Goal: Task Accomplishment & Management: Manage account settings

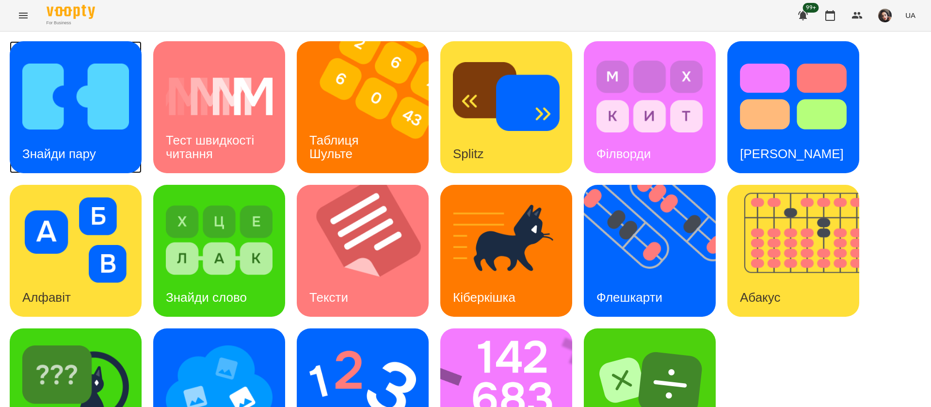
click at [52, 149] on h3 "Знайди пару" at bounding box center [59, 153] width 74 height 15
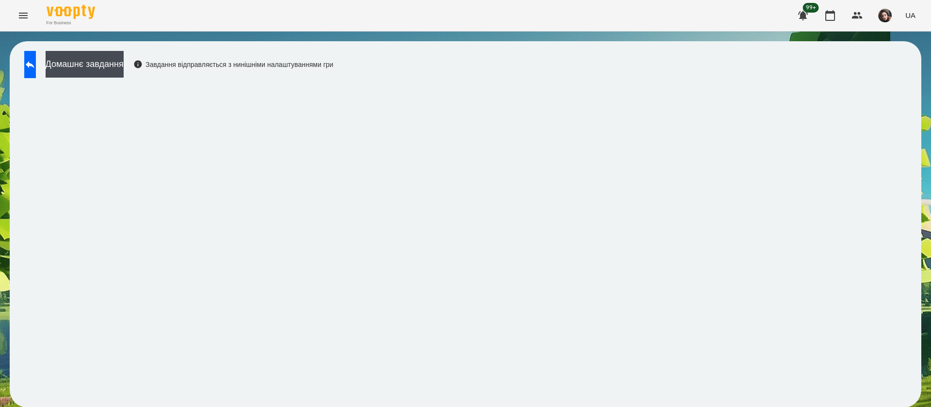
click at [532, 59] on div "Домашнє завдання Завдання відправляється з нинішніми налаштуваннями гри" at bounding box center [465, 224] width 911 height 366
click at [439, 52] on div "Домашнє завдання Завдання відправляється з нинішніми налаштуваннями гри" at bounding box center [465, 224] width 911 height 366
drag, startPoint x: 435, startPoint y: 61, endPoint x: 494, endPoint y: 83, distance: 63.2
click at [502, 61] on div "Домашнє завдання Завдання відправляється з нинішніми налаштуваннями гри" at bounding box center [465, 224] width 911 height 366
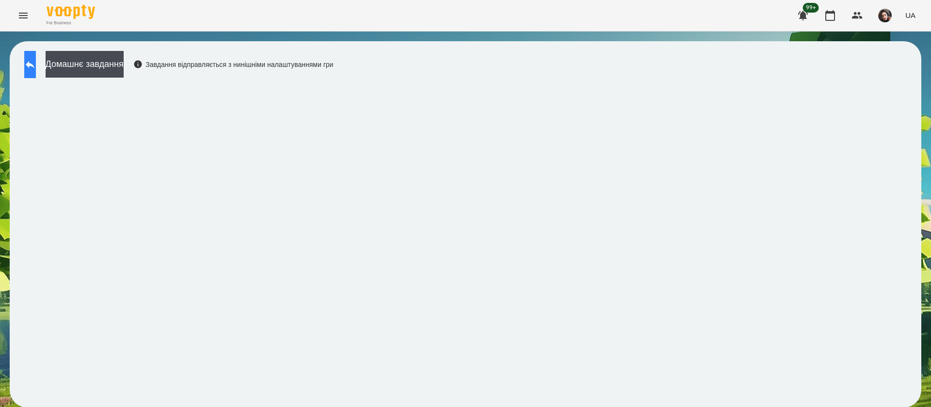
click at [34, 66] on icon at bounding box center [30, 65] width 12 height 12
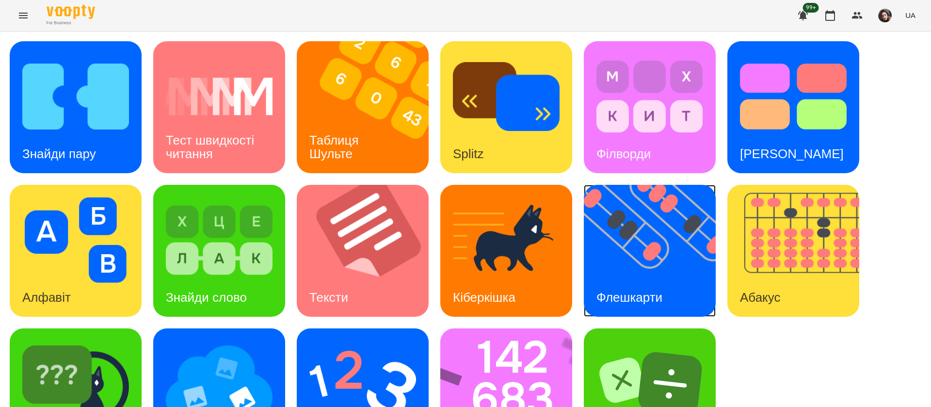
click at [618, 251] on img at bounding box center [656, 251] width 144 height 132
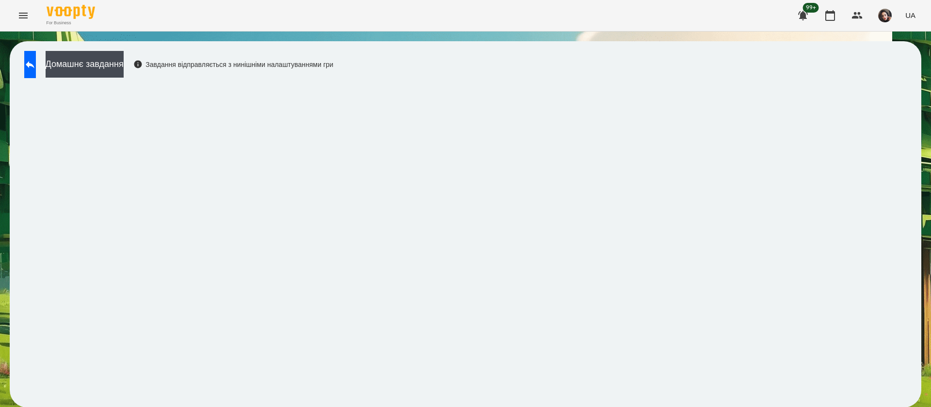
scroll to position [0, 0]
click at [34, 63] on icon at bounding box center [30, 64] width 9 height 7
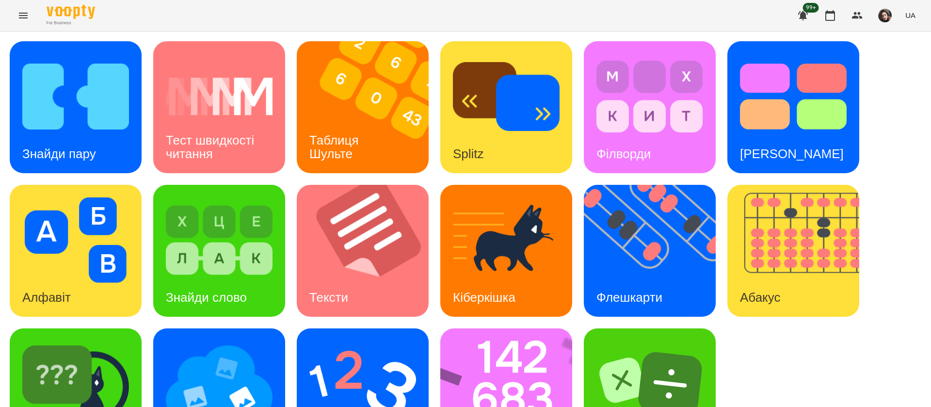
scroll to position [63, 0]
click at [518, 350] on img at bounding box center [512, 394] width 144 height 132
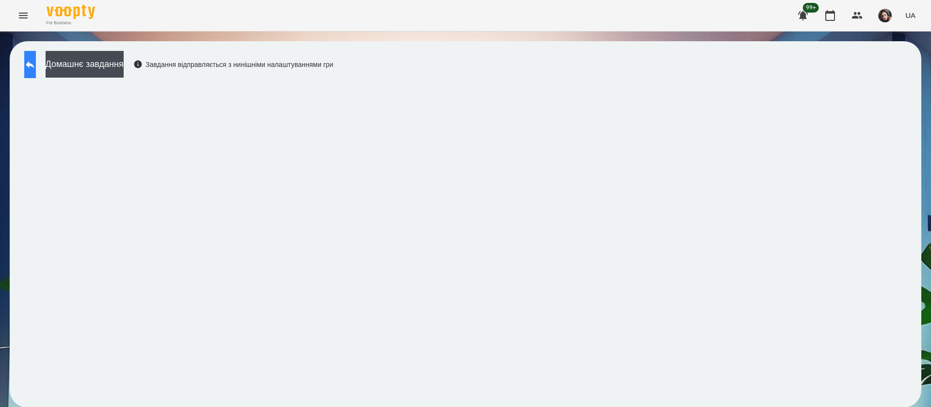
click at [32, 64] on button at bounding box center [30, 64] width 12 height 27
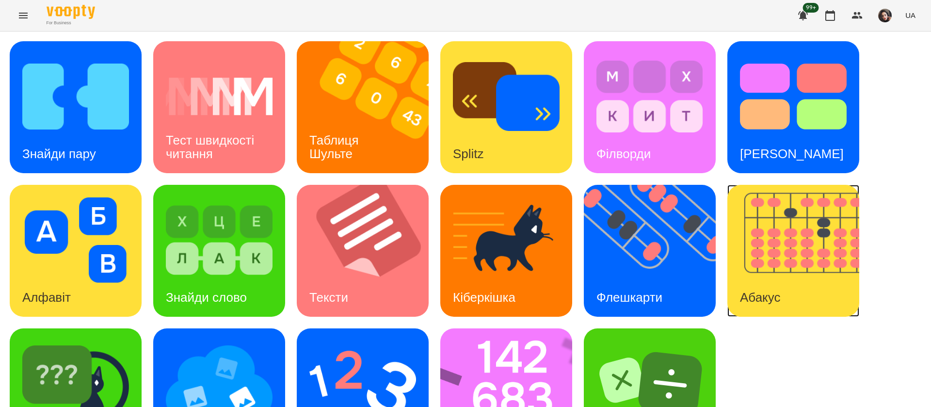
click at [782, 268] on img at bounding box center [799, 251] width 144 height 132
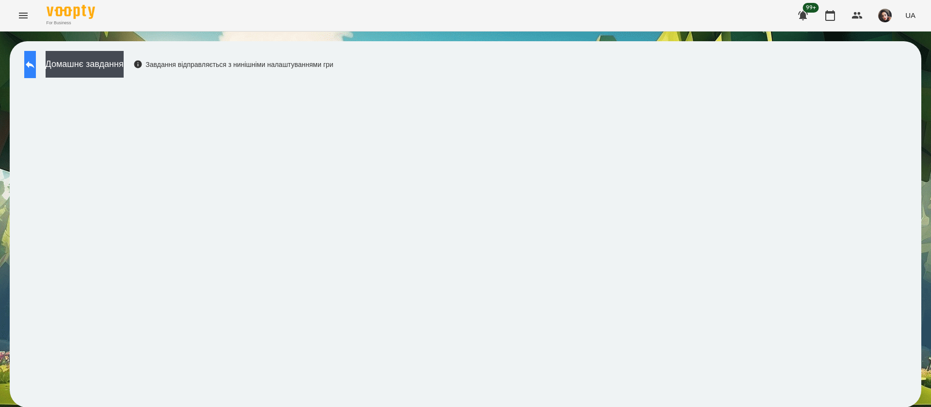
click at [36, 66] on icon at bounding box center [30, 65] width 12 height 12
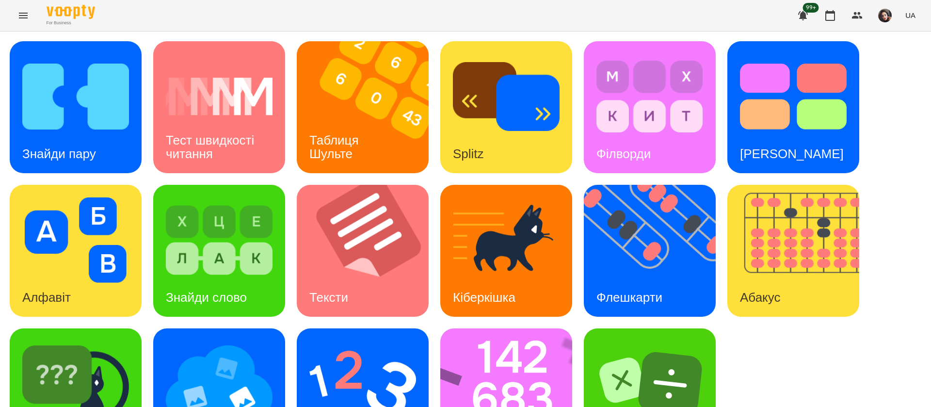
scroll to position [63, 0]
click at [525, 328] on img at bounding box center [512, 394] width 144 height 132
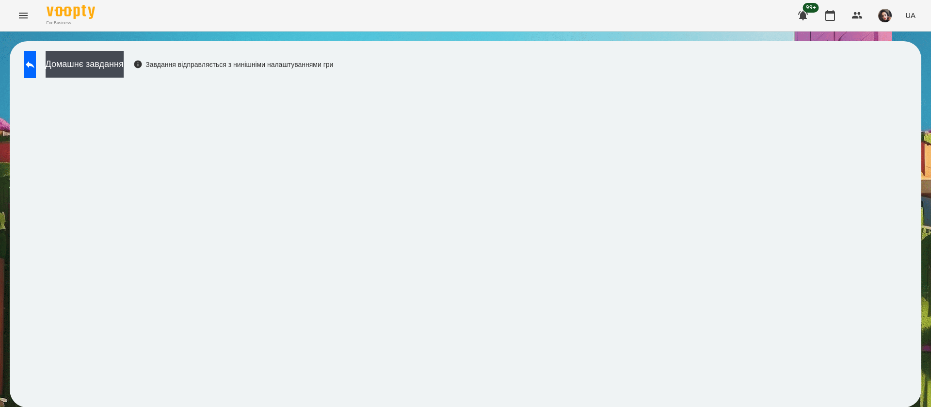
scroll to position [0, 0]
click at [36, 69] on button at bounding box center [30, 64] width 12 height 27
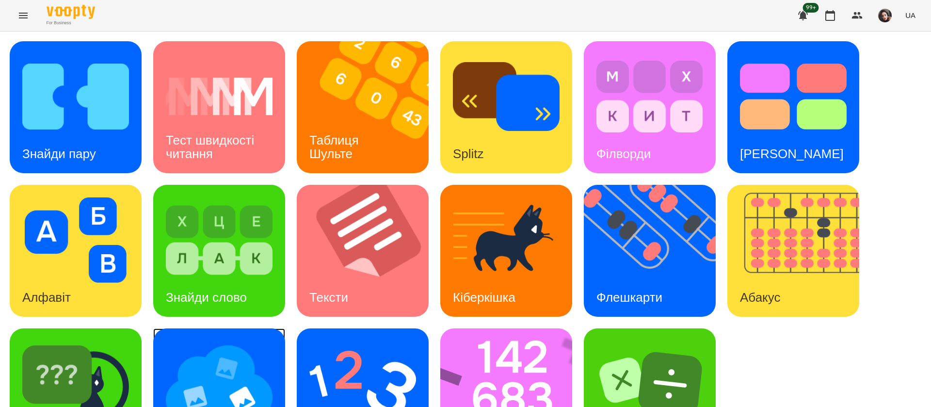
click at [222, 382] on img at bounding box center [219, 383] width 107 height 85
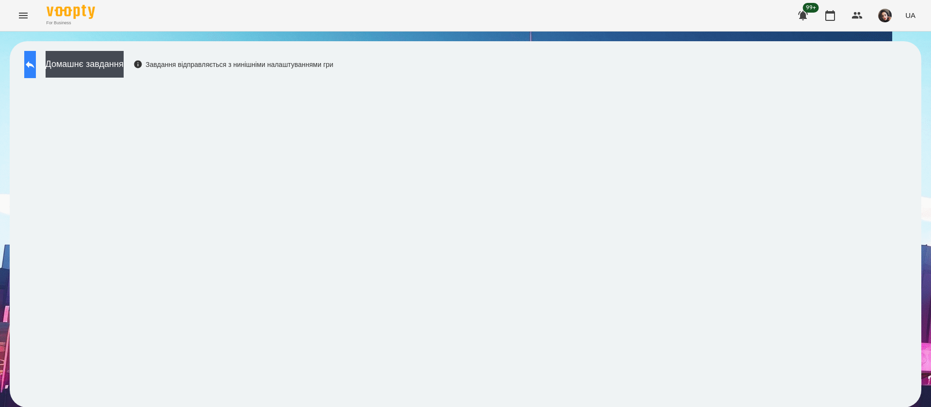
click at [28, 62] on button at bounding box center [30, 64] width 12 height 27
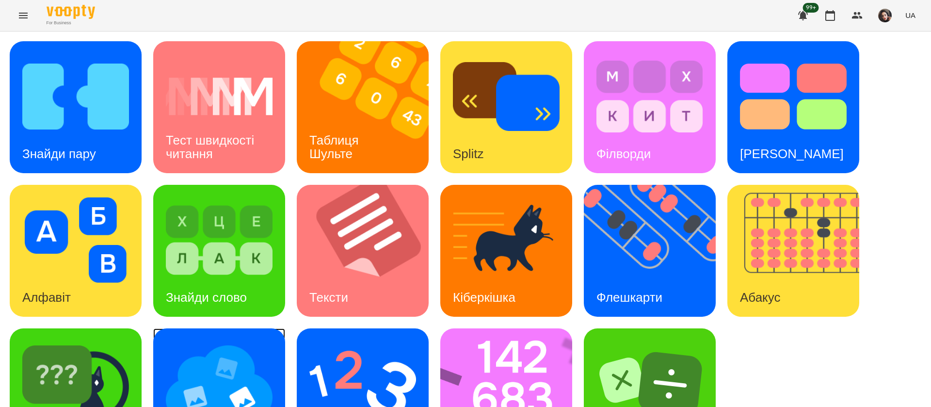
click at [245, 367] on img at bounding box center [219, 383] width 107 height 85
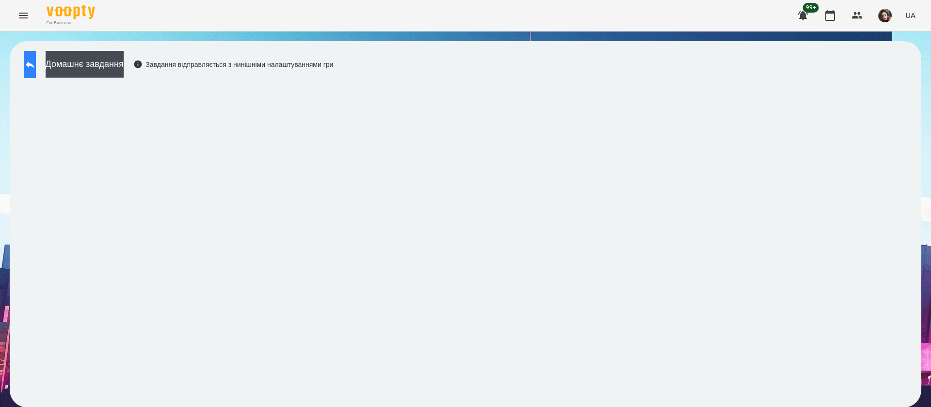
click at [36, 65] on button at bounding box center [30, 64] width 12 height 27
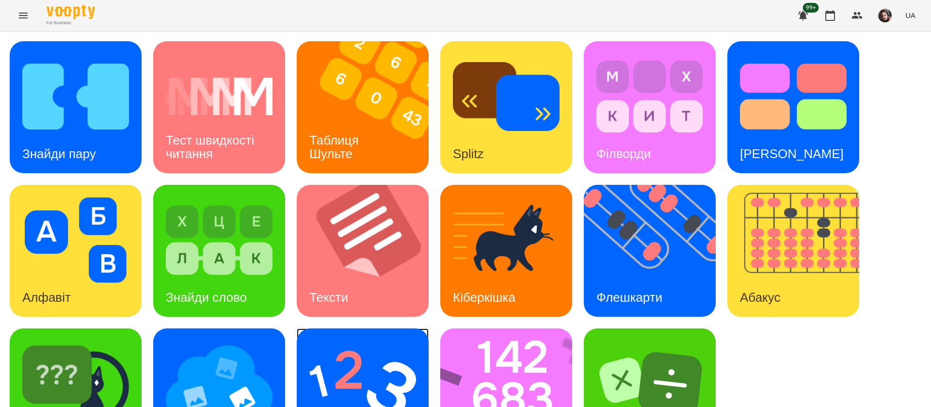
click at [356, 387] on img at bounding box center [362, 383] width 107 height 85
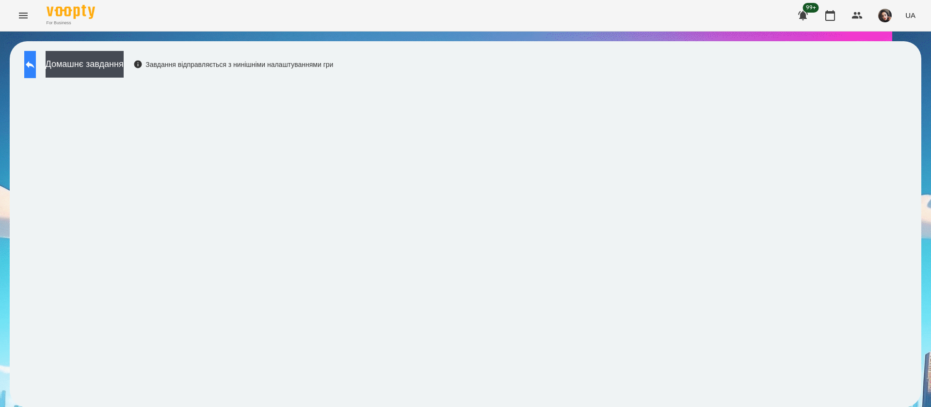
click at [36, 62] on button at bounding box center [30, 64] width 12 height 27
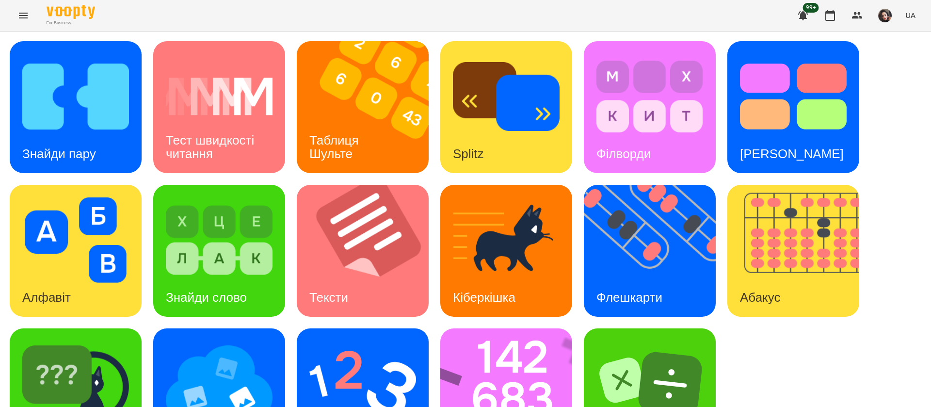
scroll to position [63, 0]
click at [105, 341] on img at bounding box center [75, 383] width 107 height 85
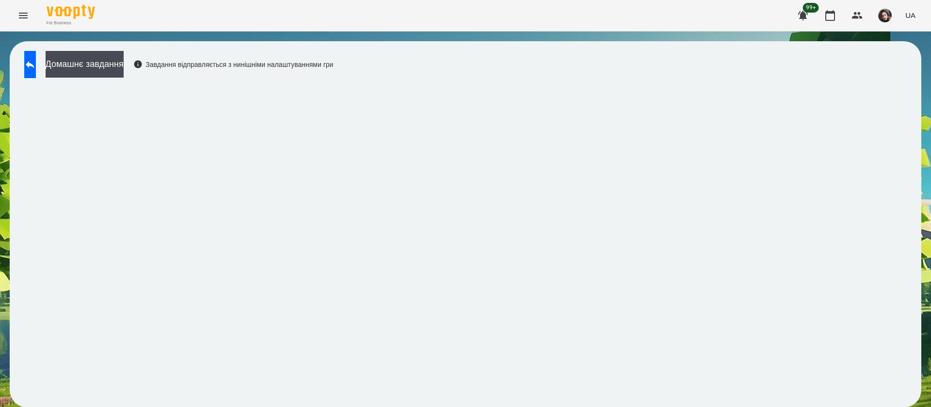
scroll to position [0, 0]
click at [36, 63] on icon at bounding box center [30, 65] width 12 height 12
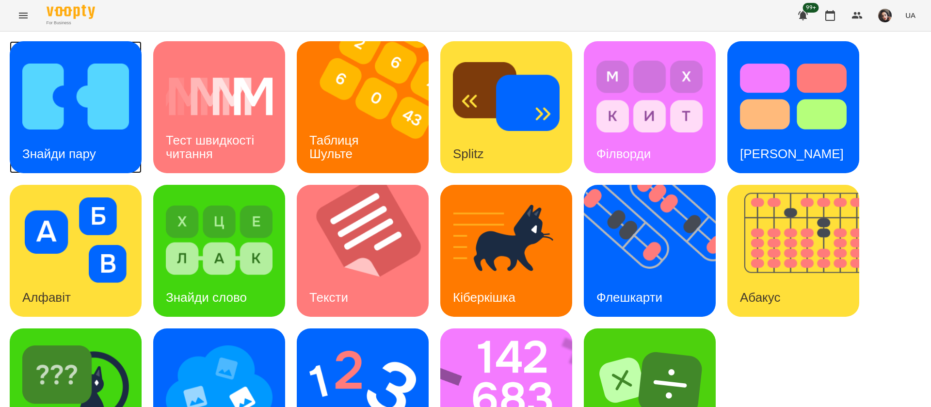
click at [88, 139] on div "Знайди пару" at bounding box center [59, 154] width 99 height 38
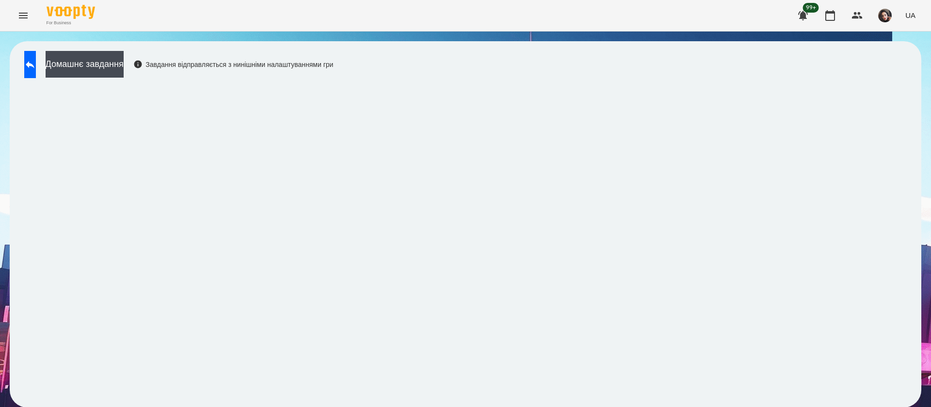
scroll to position [0, 0]
click at [36, 67] on icon at bounding box center [30, 65] width 12 height 12
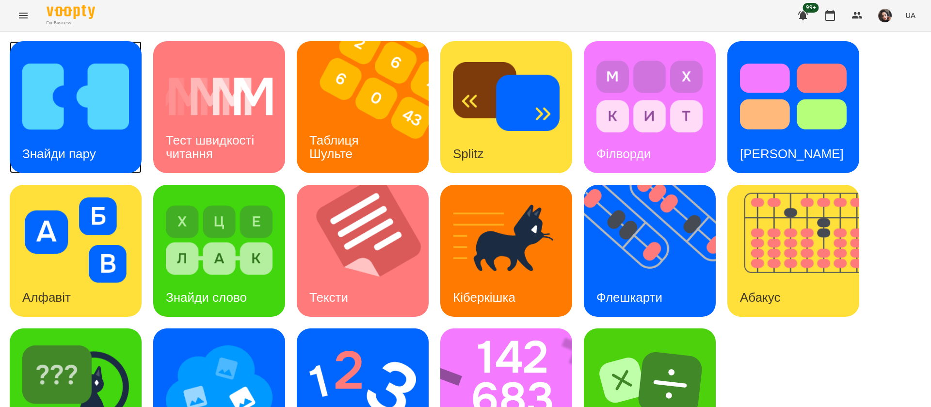
click at [25, 129] on img at bounding box center [75, 96] width 107 height 85
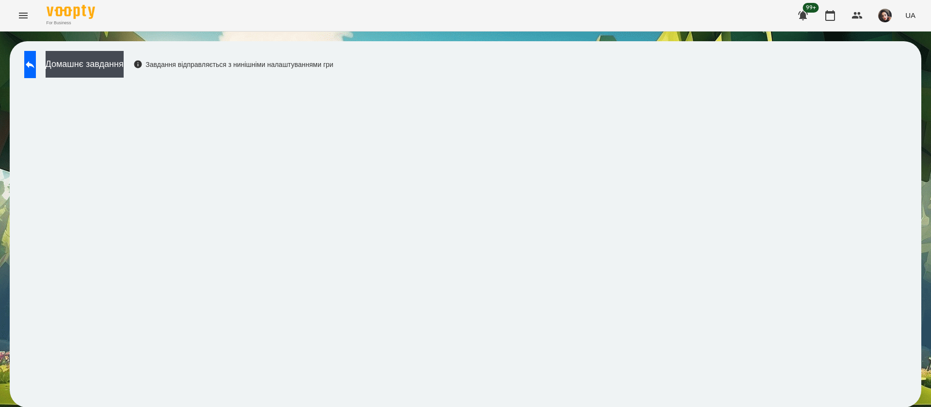
scroll to position [0, 0]
click at [36, 74] on button at bounding box center [30, 64] width 12 height 27
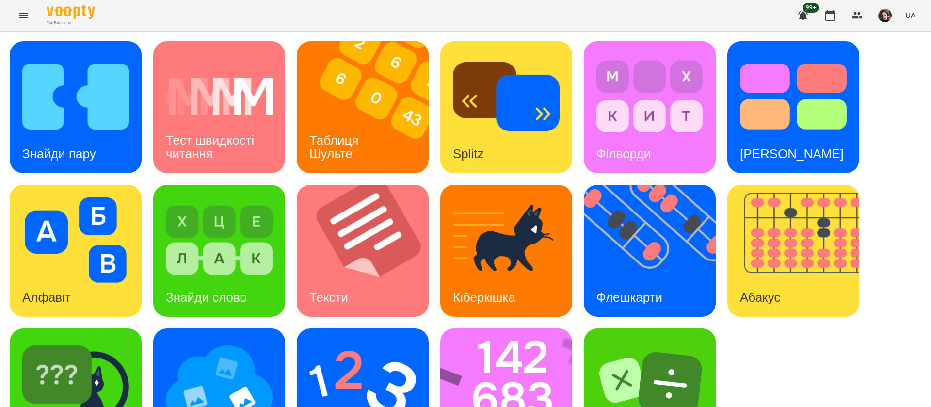
click at [911, 15] on span "UA" at bounding box center [910, 15] width 10 height 10
click at [892, 69] on div "Русский" at bounding box center [891, 71] width 49 height 17
click at [643, 185] on img at bounding box center [656, 251] width 144 height 132
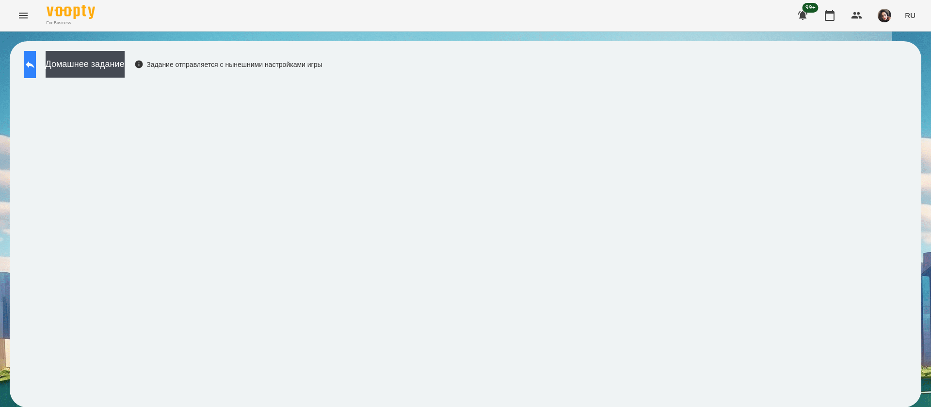
click at [36, 59] on icon at bounding box center [30, 65] width 12 height 12
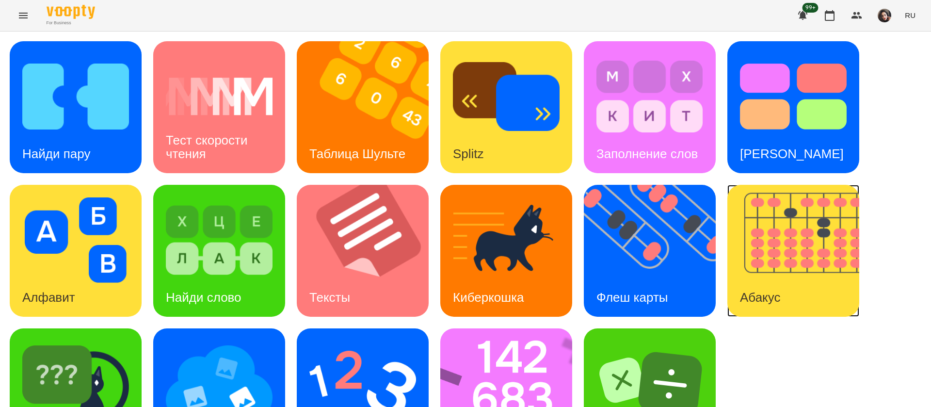
click at [827, 255] on img at bounding box center [799, 251] width 144 height 132
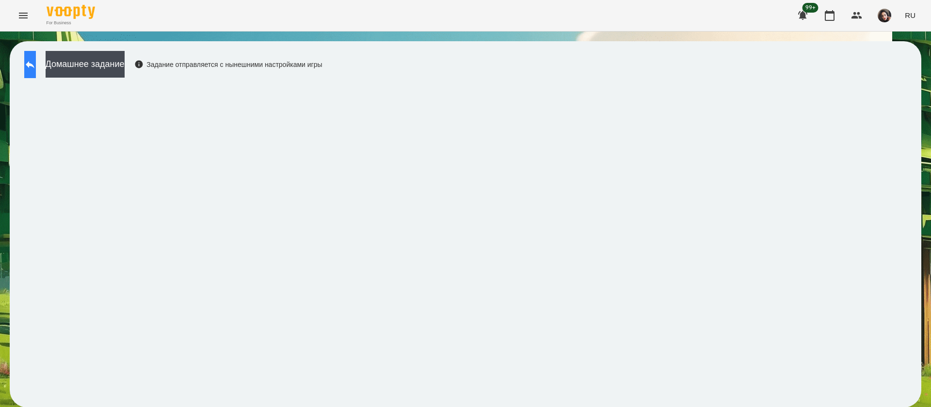
click at [36, 67] on icon at bounding box center [30, 65] width 12 height 12
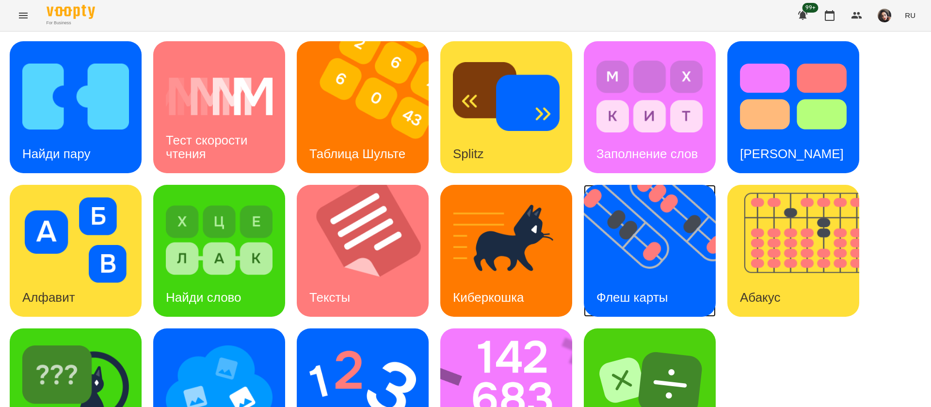
click at [614, 249] on img at bounding box center [656, 251] width 144 height 132
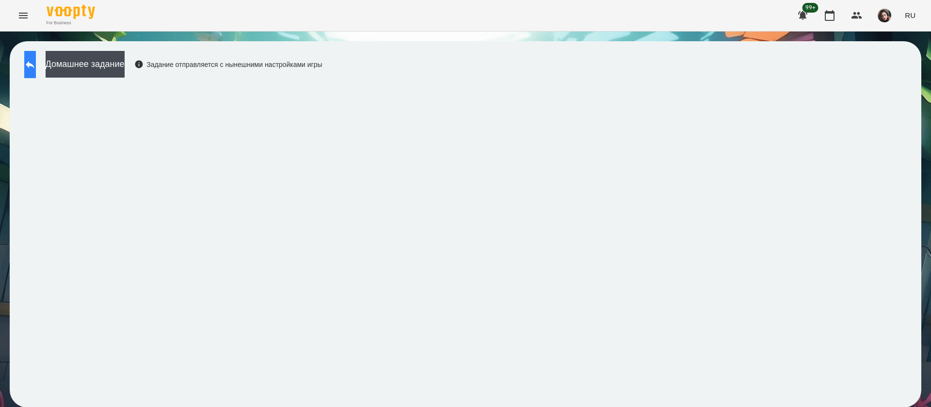
click at [36, 63] on icon at bounding box center [30, 65] width 12 height 12
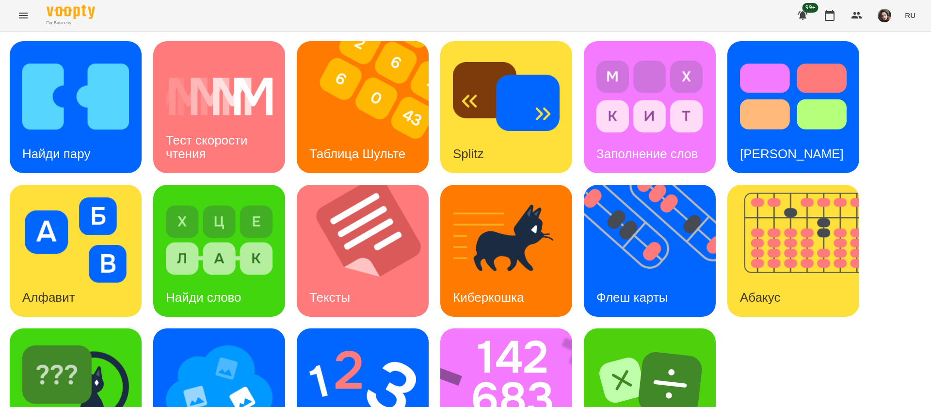
scroll to position [63, 0]
click at [492, 344] on img at bounding box center [512, 394] width 144 height 132
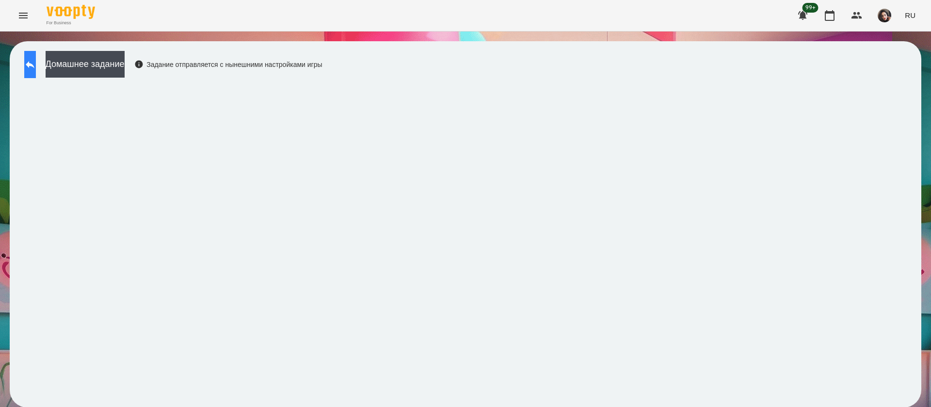
click at [35, 74] on button at bounding box center [30, 64] width 12 height 27
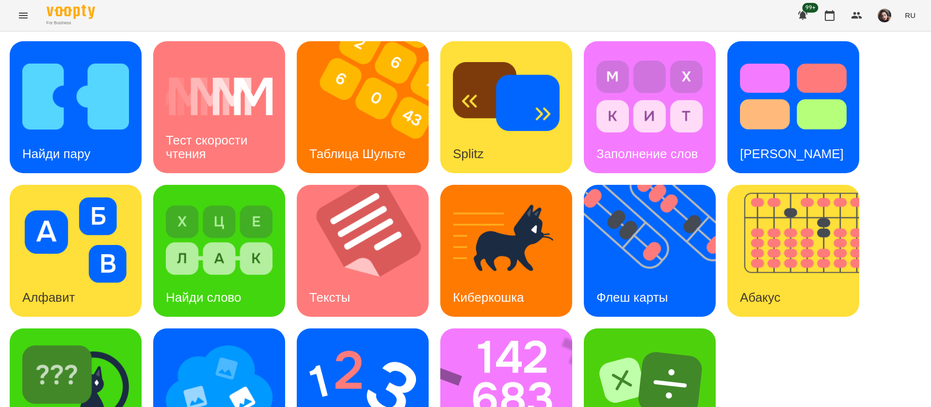
scroll to position [63, 0]
click at [119, 341] on img at bounding box center [75, 383] width 107 height 85
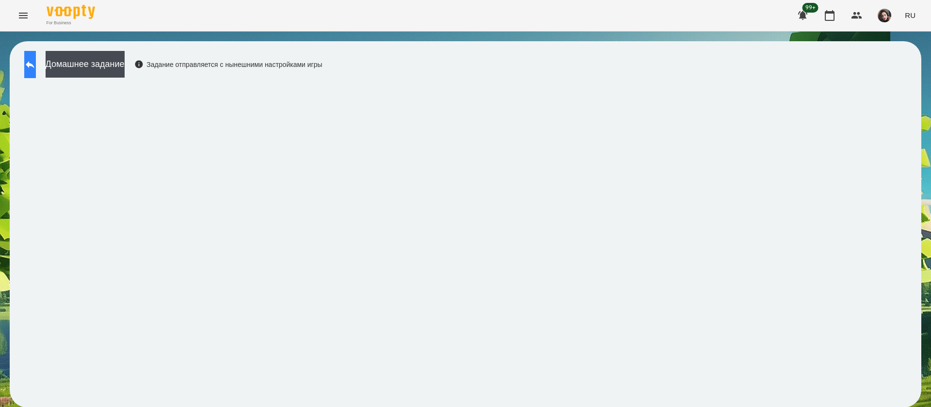
click at [35, 51] on button at bounding box center [30, 64] width 12 height 27
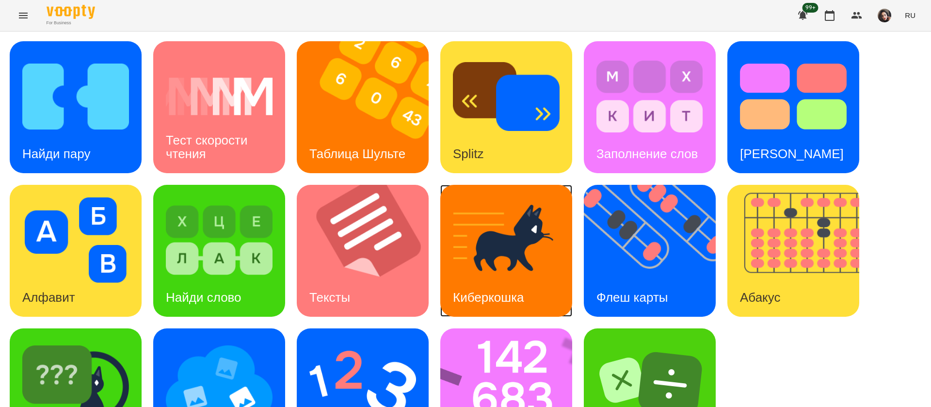
click at [507, 274] on img at bounding box center [506, 239] width 107 height 85
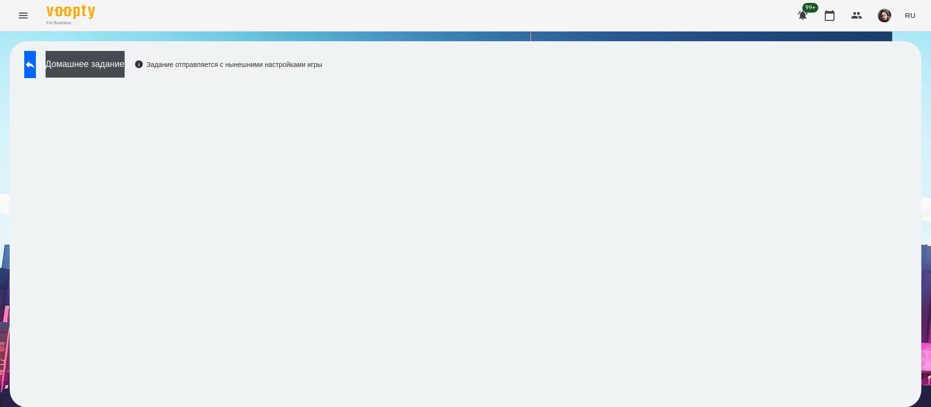
scroll to position [0, 0]
click at [36, 60] on button at bounding box center [30, 64] width 12 height 27
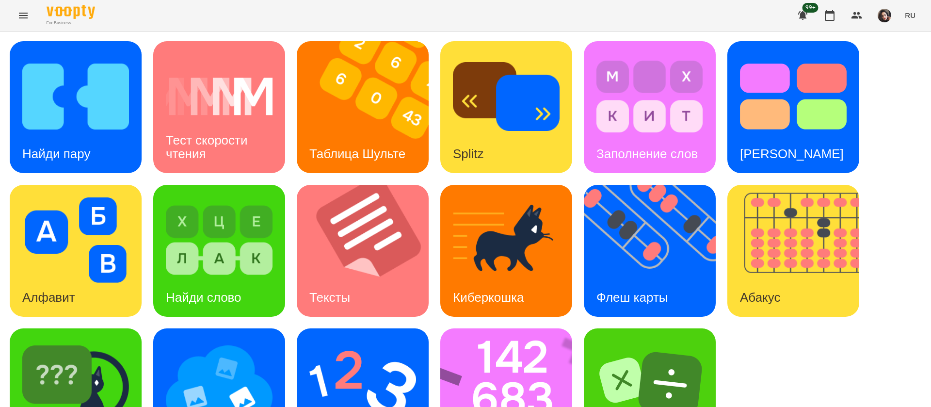
scroll to position [63, 0]
click at [103, 341] on img at bounding box center [75, 383] width 107 height 85
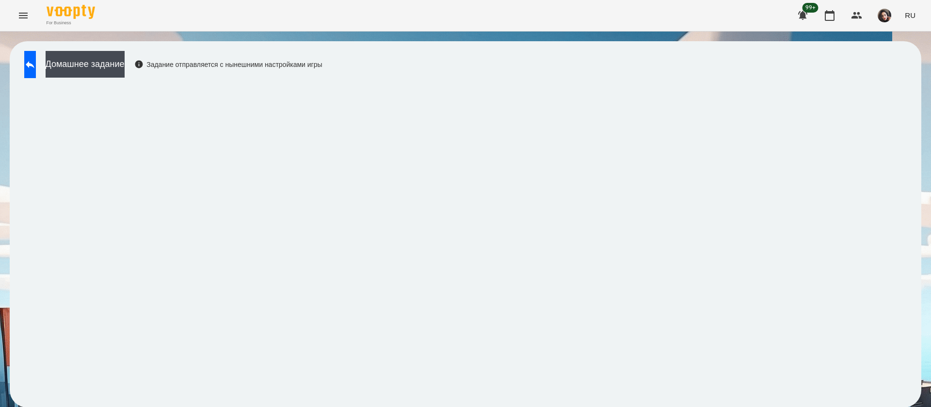
scroll to position [0, 0]
click at [36, 58] on button at bounding box center [30, 64] width 12 height 27
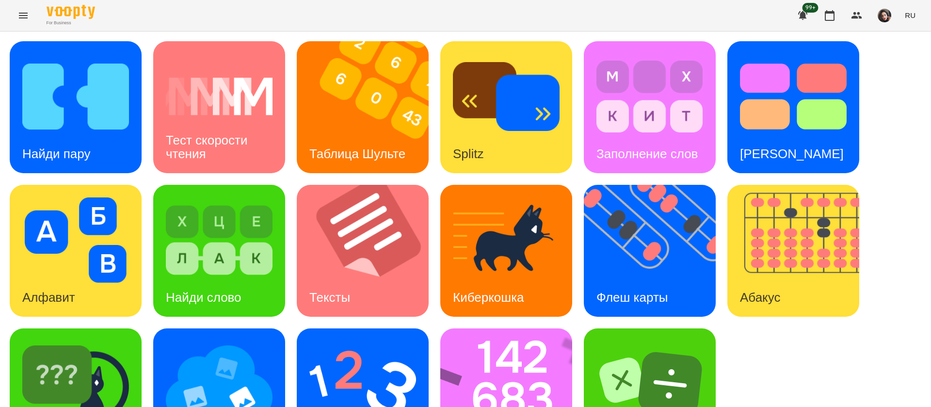
click at [912, 16] on span "RU" at bounding box center [909, 15] width 11 height 10
click at [905, 56] on div "Українська" at bounding box center [891, 54] width 49 height 17
click at [38, 132] on div "Знайди пару" at bounding box center [76, 107] width 132 height 132
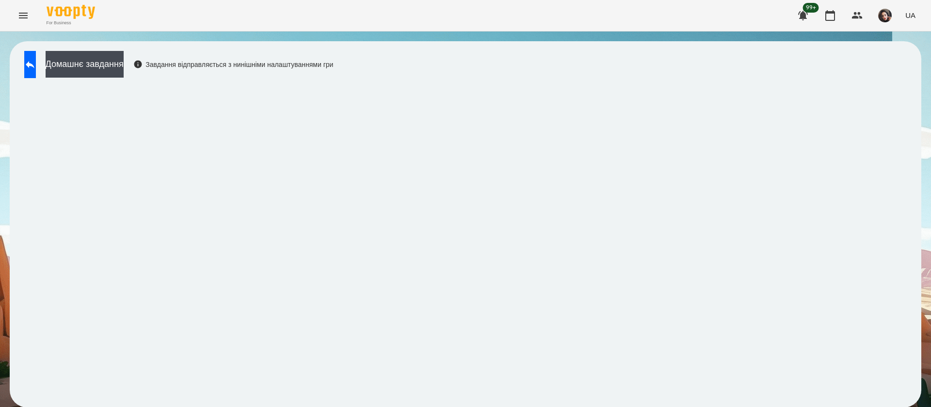
scroll to position [0, 0]
click at [36, 61] on button at bounding box center [30, 64] width 12 height 27
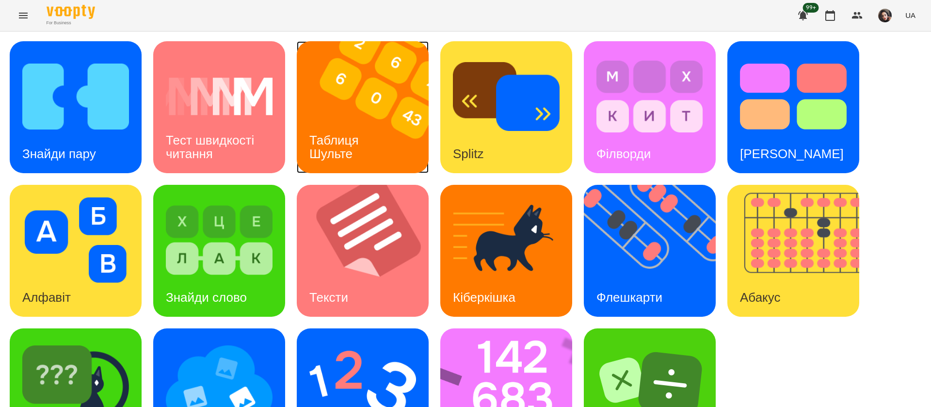
click at [351, 137] on h3 "Таблиця Шульте" at bounding box center [335, 147] width 53 height 28
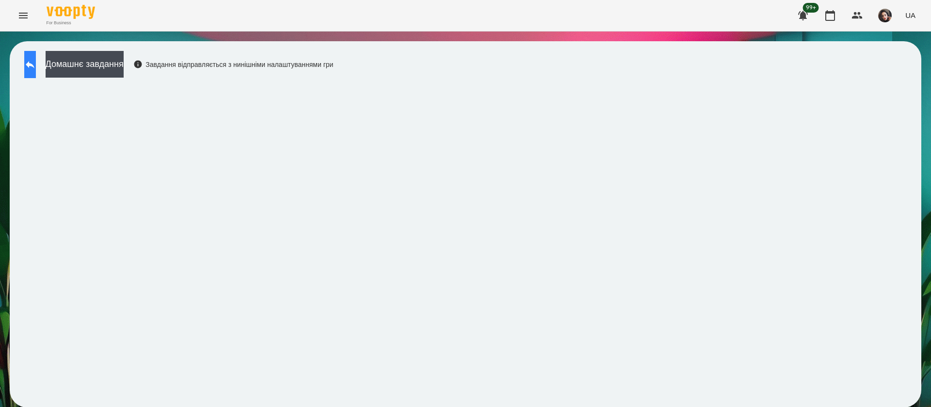
click at [36, 58] on button at bounding box center [30, 64] width 12 height 27
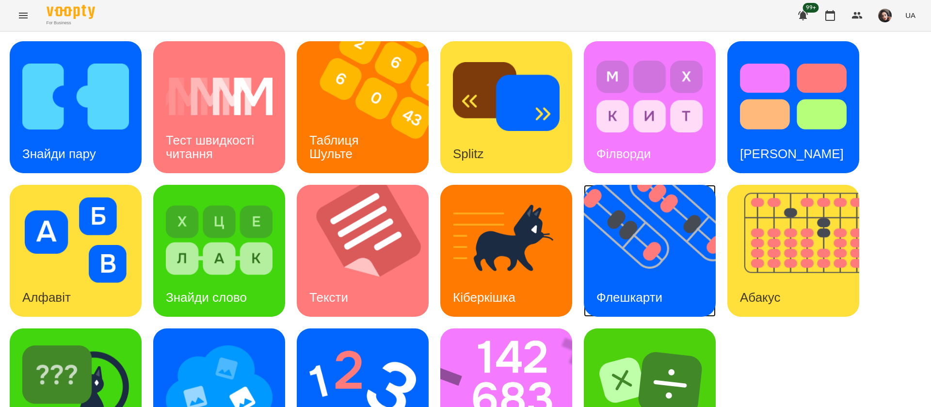
click at [623, 240] on img at bounding box center [656, 251] width 144 height 132
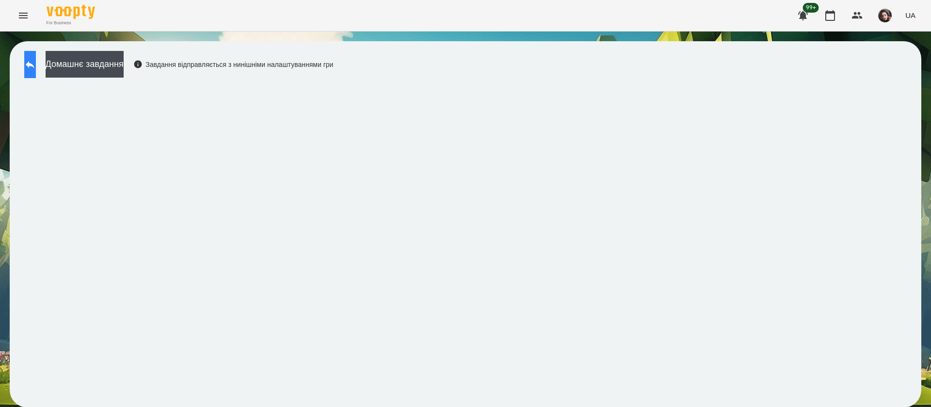
click at [35, 66] on icon at bounding box center [30, 65] width 12 height 12
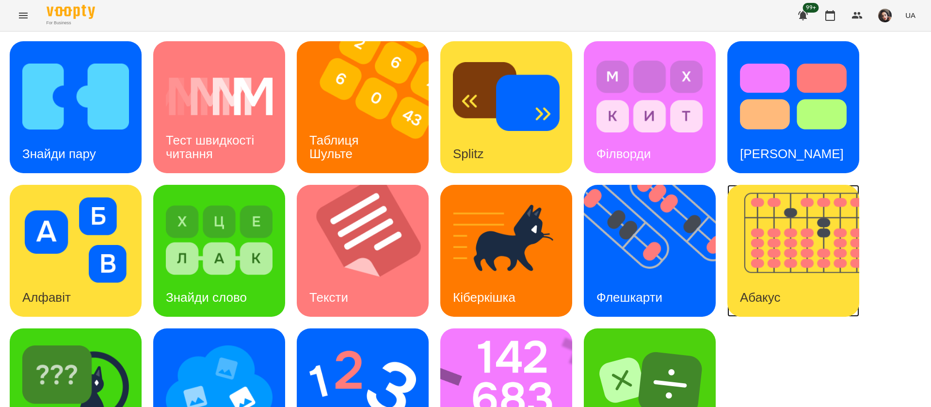
click at [767, 272] on img at bounding box center [799, 251] width 144 height 132
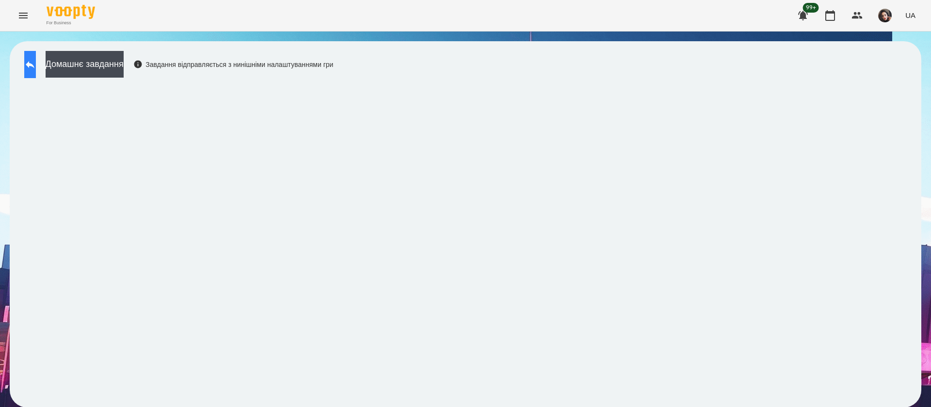
click at [29, 63] on button at bounding box center [30, 64] width 12 height 27
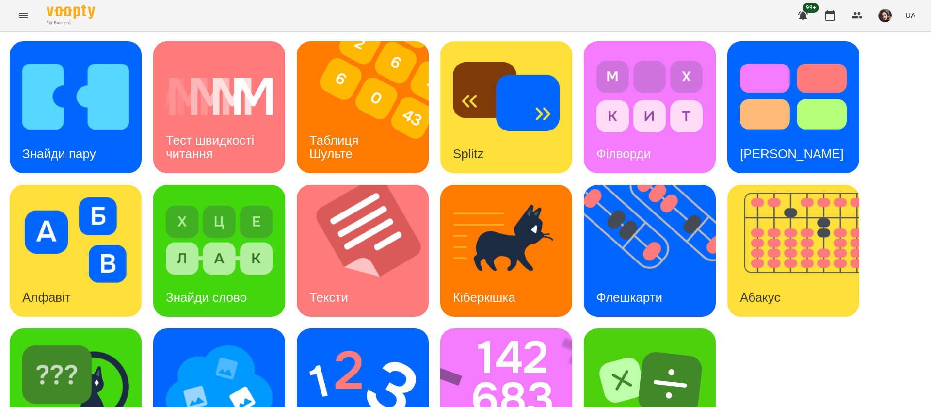
scroll to position [63, 0]
click at [470, 343] on img at bounding box center [512, 394] width 144 height 132
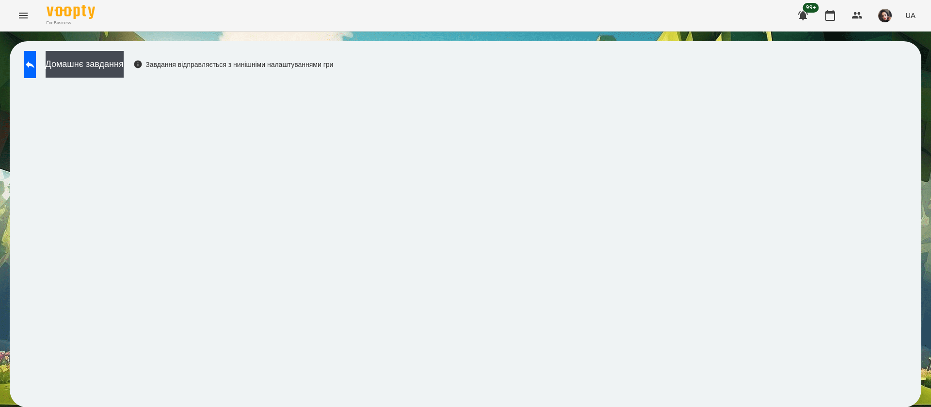
scroll to position [0, 0]
click at [36, 56] on button at bounding box center [30, 64] width 12 height 27
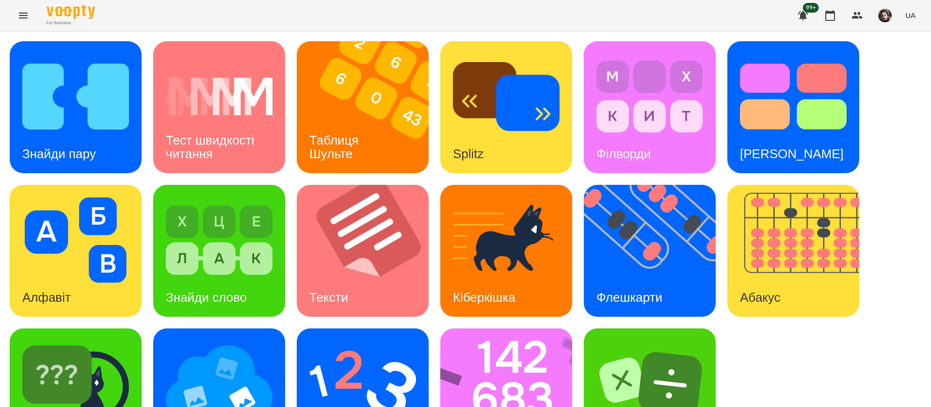
scroll to position [63, 0]
click at [329, 341] on img at bounding box center [362, 383] width 107 height 85
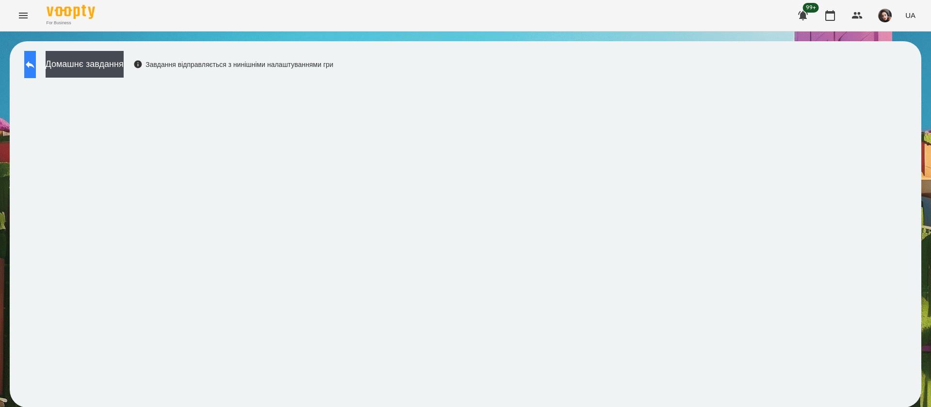
click at [33, 63] on button at bounding box center [30, 64] width 12 height 27
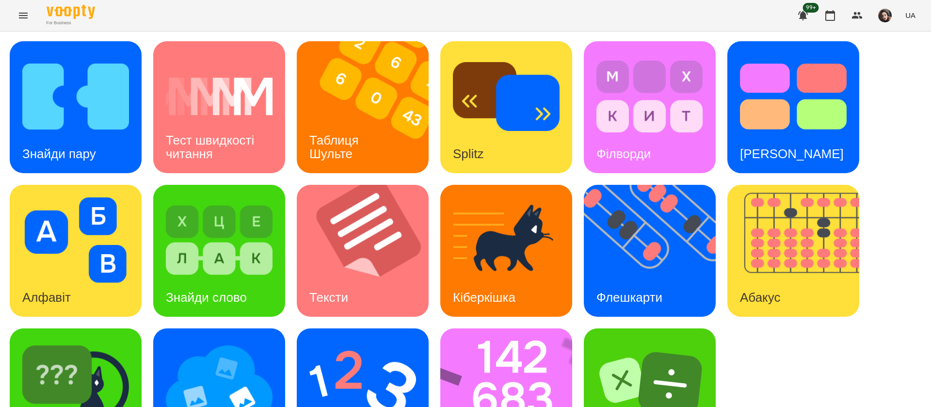
scroll to position [63, 0]
click at [111, 341] on img at bounding box center [75, 383] width 107 height 85
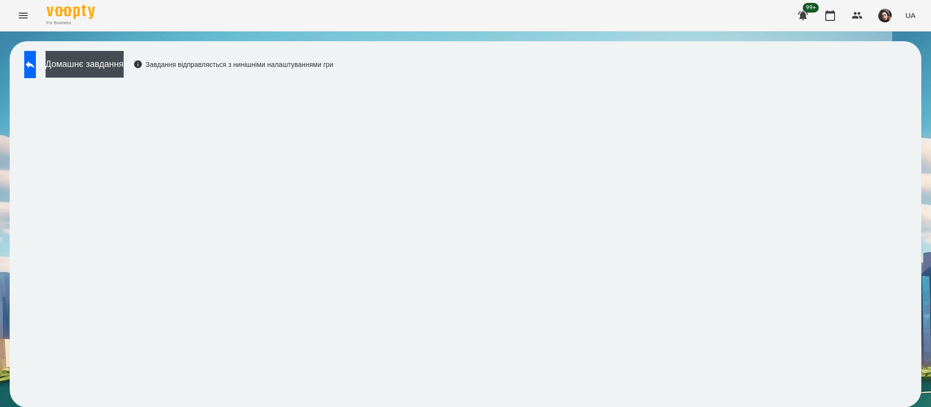
scroll to position [0, 0]
click at [36, 68] on icon at bounding box center [30, 65] width 12 height 12
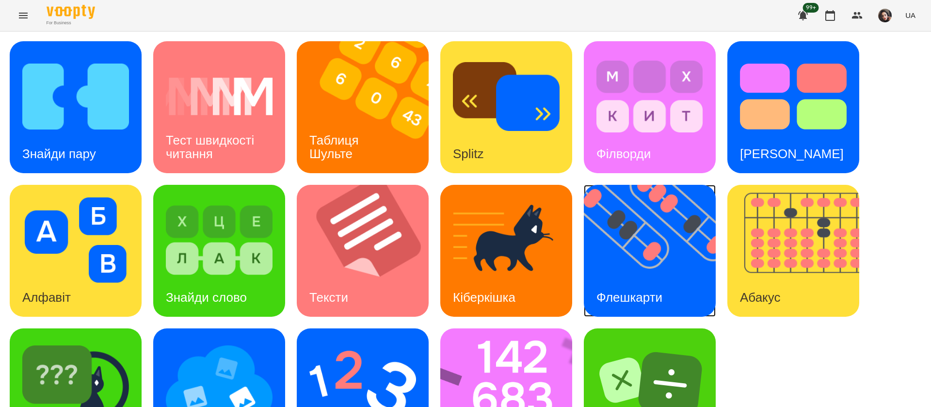
click at [668, 260] on img at bounding box center [656, 251] width 144 height 132
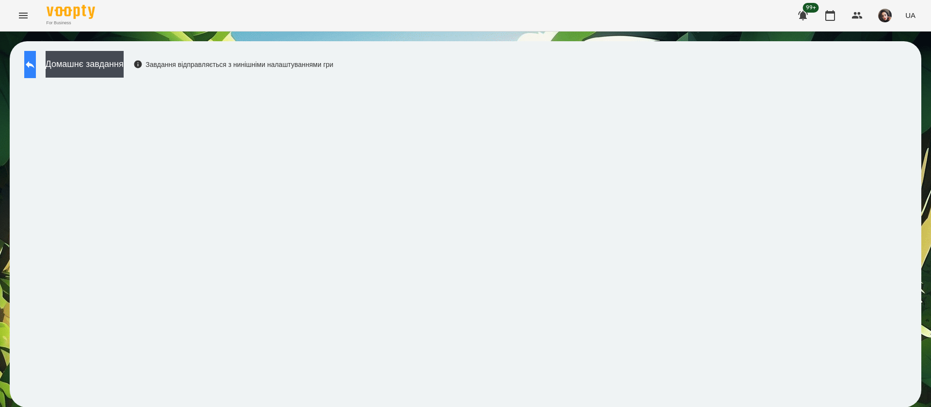
click at [36, 75] on button at bounding box center [30, 64] width 12 height 27
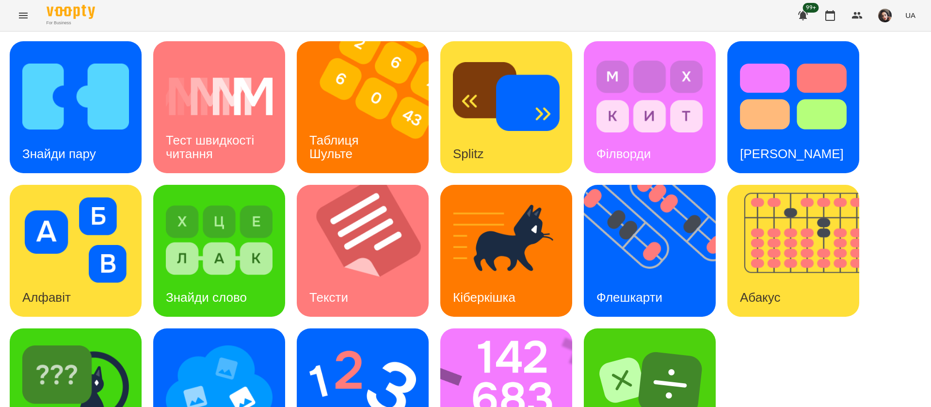
scroll to position [63, 0]
click at [516, 328] on img at bounding box center [512, 394] width 144 height 132
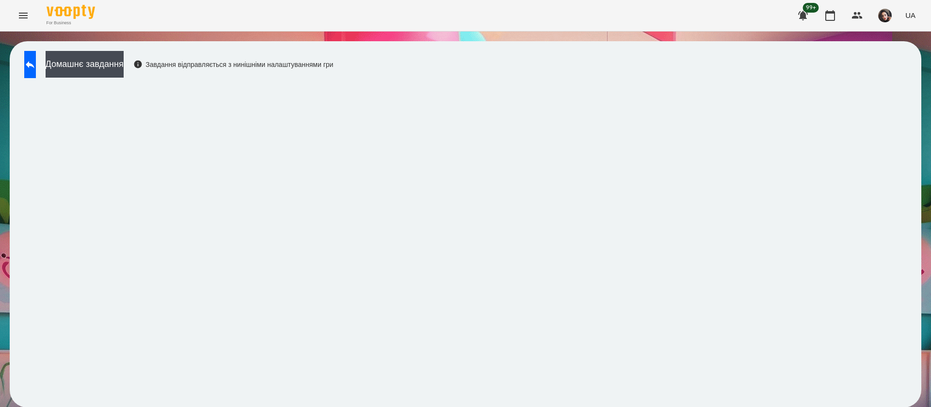
scroll to position [0, 0]
click at [36, 61] on icon at bounding box center [30, 65] width 12 height 12
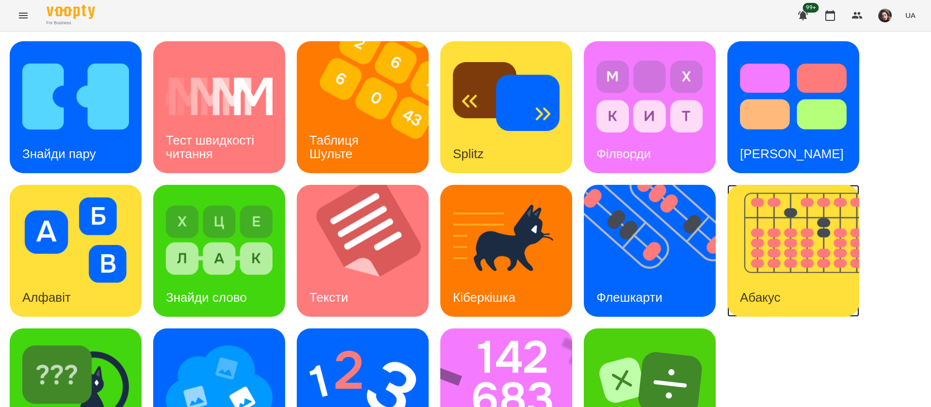
click at [759, 238] on img at bounding box center [799, 251] width 144 height 132
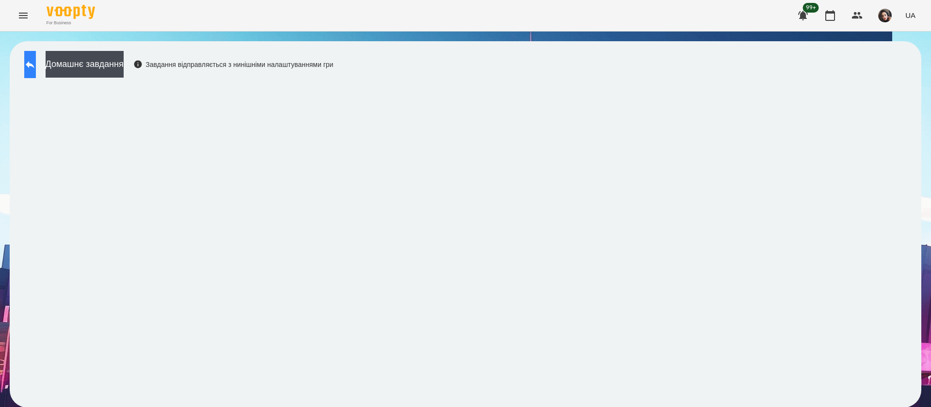
click at [36, 63] on icon at bounding box center [30, 65] width 12 height 12
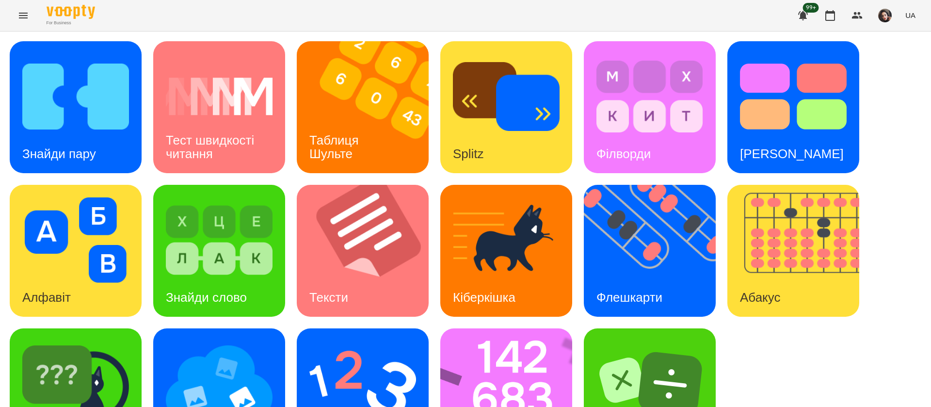
scroll to position [63, 0]
click at [454, 345] on img at bounding box center [512, 394] width 144 height 132
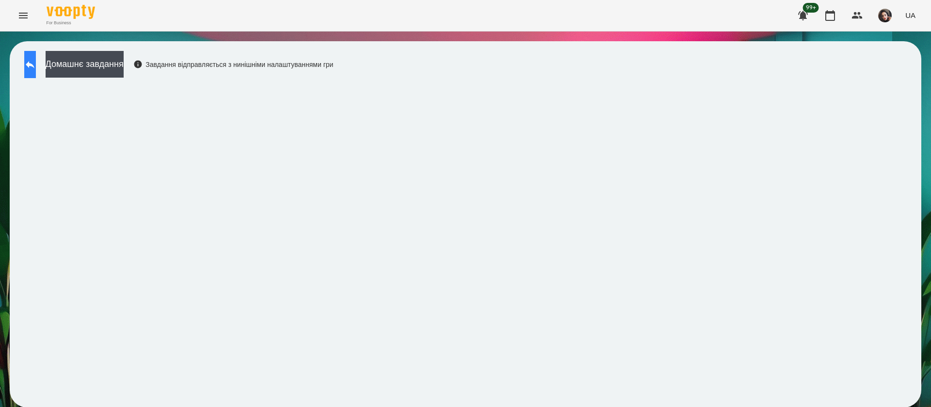
click at [32, 65] on button at bounding box center [30, 64] width 12 height 27
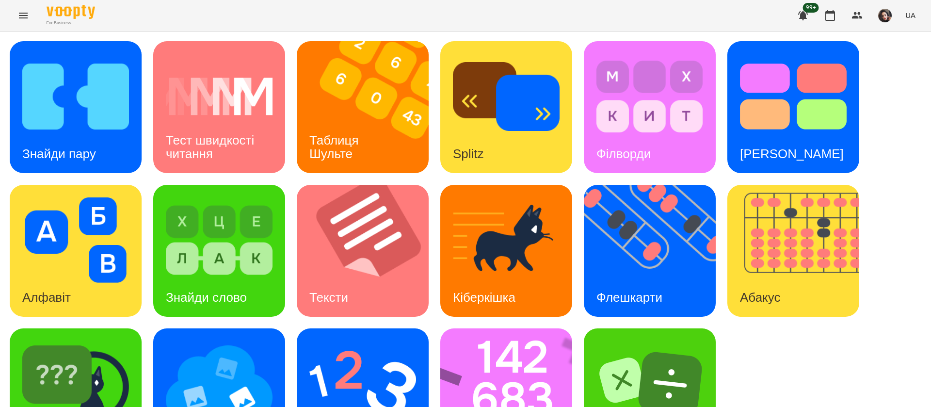
scroll to position [63, 0]
click at [363, 341] on img at bounding box center [362, 383] width 107 height 85
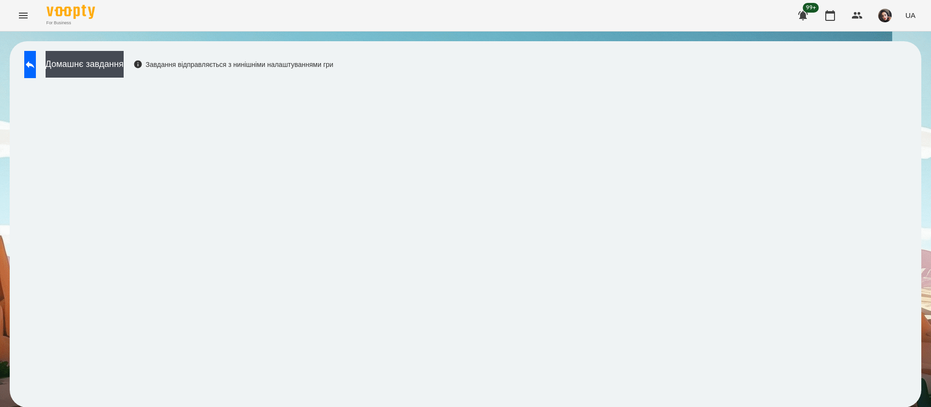
scroll to position [0, 0]
click at [36, 70] on button at bounding box center [30, 64] width 12 height 27
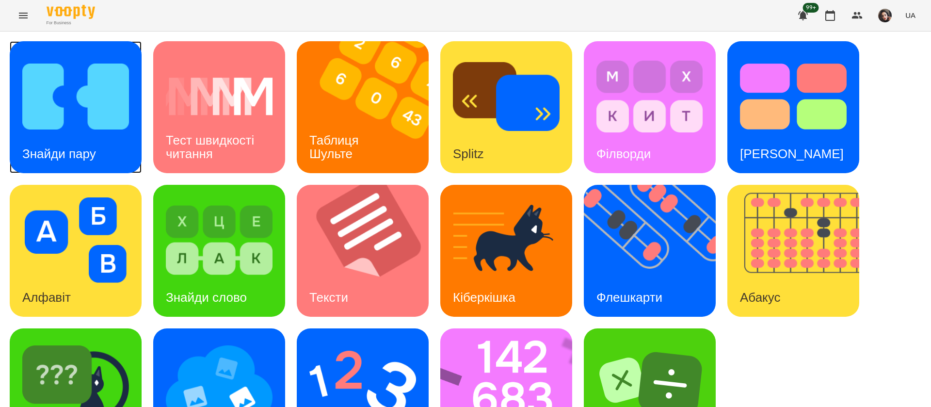
click at [49, 153] on h3 "Знайди пару" at bounding box center [59, 153] width 74 height 15
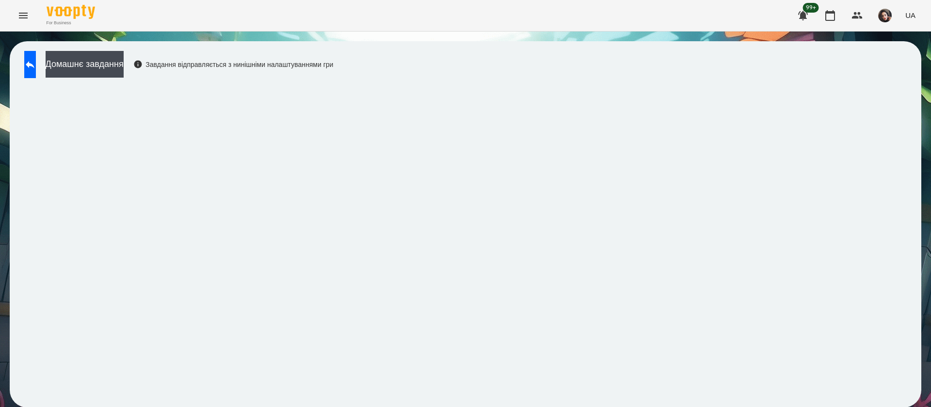
click at [436, 42] on div "Домашнє завдання Завдання відправляється з нинішніми налаштуваннями гри" at bounding box center [465, 224] width 911 height 366
click at [450, 70] on div "Домашнє завдання Завдання відправляється з нинішніми налаштуваннями гри" at bounding box center [465, 224] width 911 height 366
click at [36, 66] on button at bounding box center [30, 64] width 12 height 27
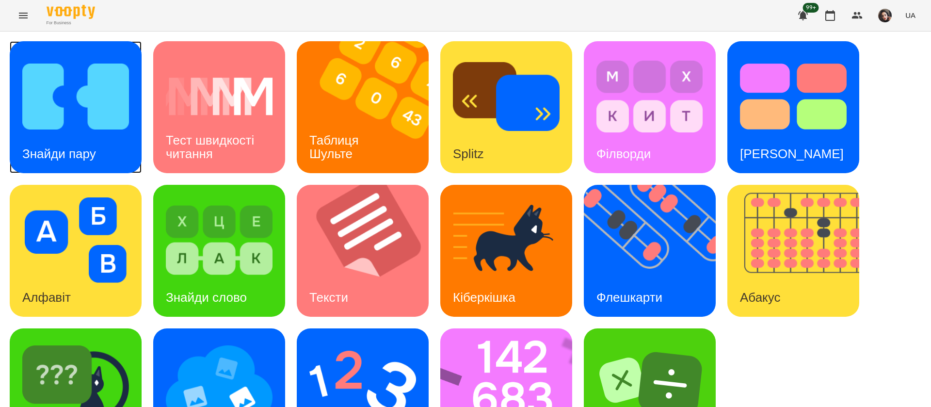
click at [32, 135] on div "Знайди пару" at bounding box center [59, 154] width 99 height 38
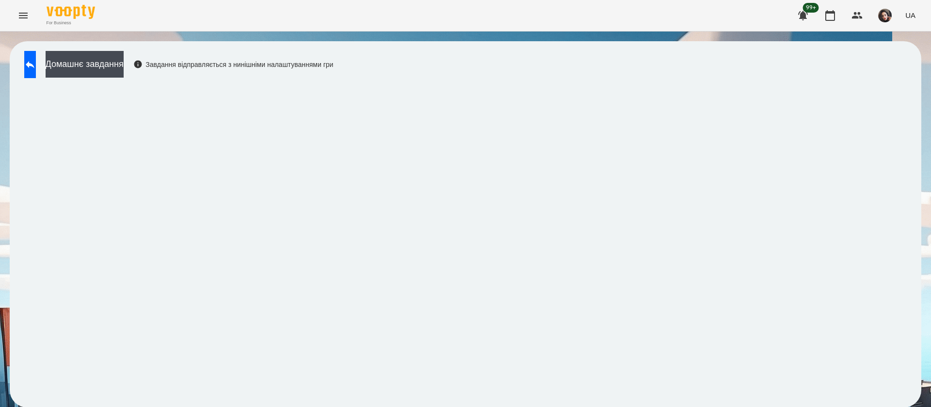
click at [420, 49] on div "Домашнє завдання Завдання відправляється з нинішніми налаштуваннями гри" at bounding box center [465, 224] width 911 height 366
click at [35, 65] on icon at bounding box center [30, 65] width 12 height 12
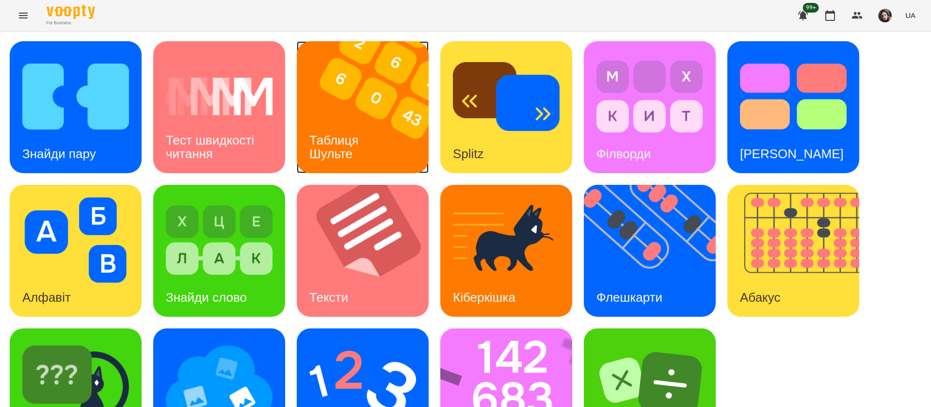
click at [363, 145] on div "Таблиця Шульте" at bounding box center [336, 147] width 78 height 52
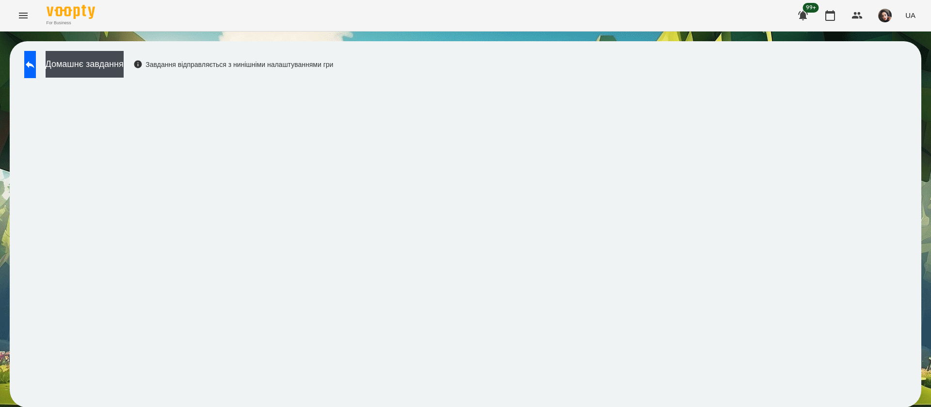
scroll to position [0, 0]
click at [36, 57] on button at bounding box center [30, 64] width 12 height 27
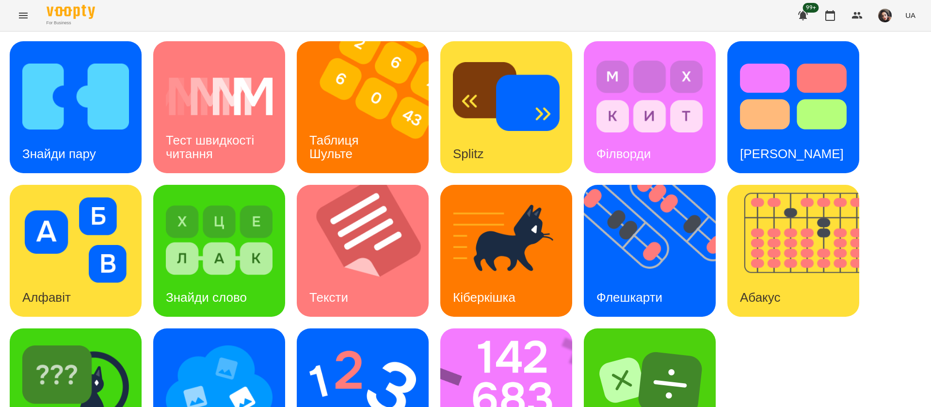
scroll to position [63, 0]
click at [487, 197] on img at bounding box center [506, 239] width 107 height 85
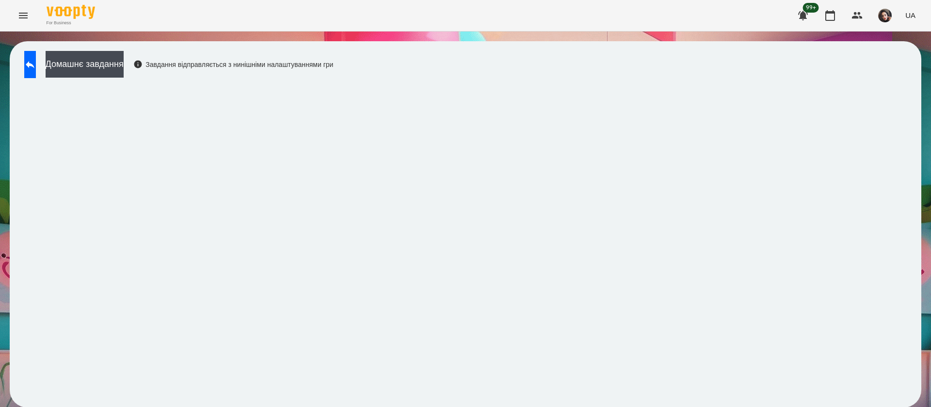
scroll to position [0, 0]
click at [36, 63] on icon at bounding box center [30, 65] width 12 height 12
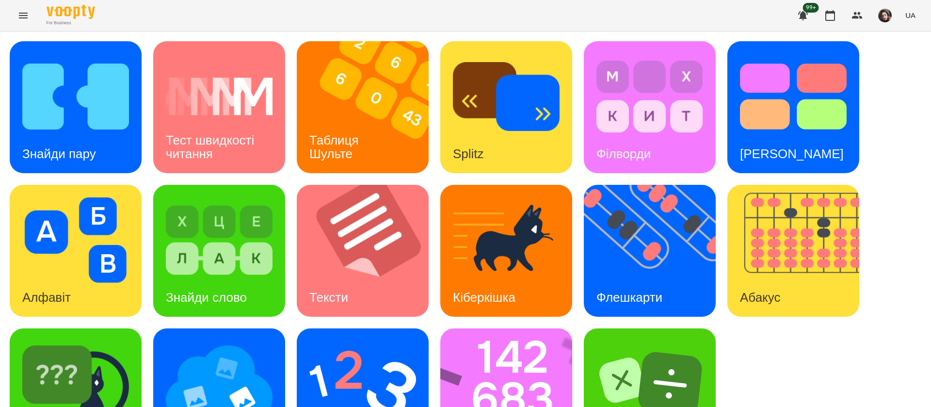
scroll to position [63, 0]
click at [112, 341] on img at bounding box center [75, 383] width 107 height 85
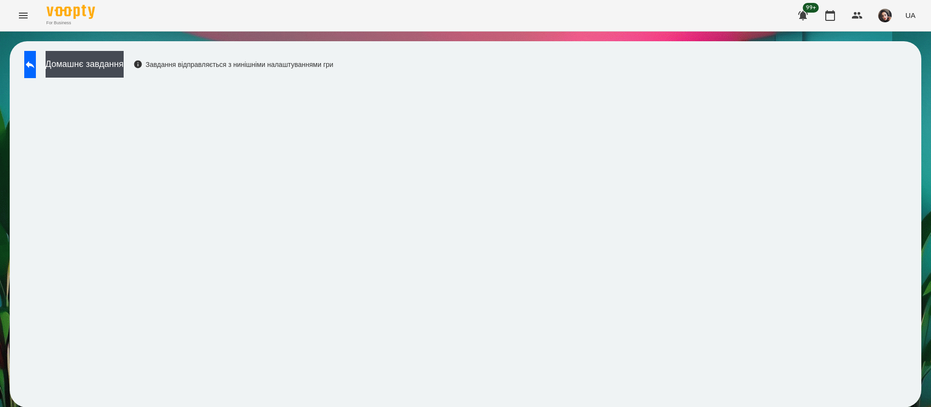
scroll to position [0, 0]
click at [36, 66] on icon at bounding box center [30, 65] width 12 height 12
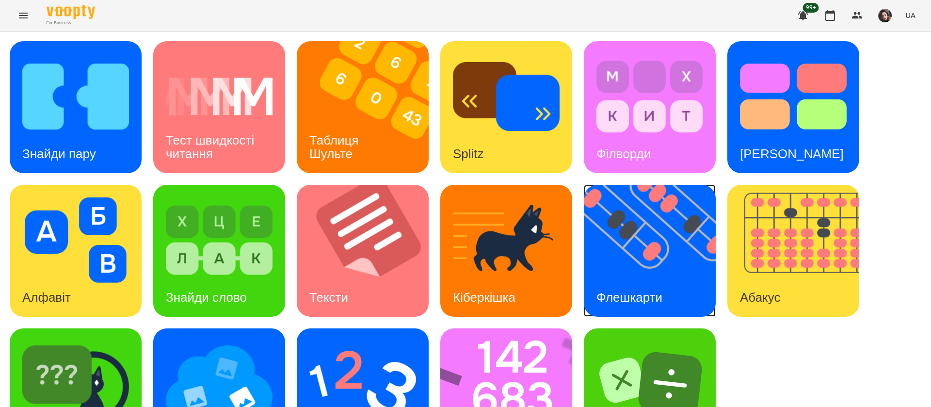
click at [647, 216] on img at bounding box center [656, 251] width 144 height 132
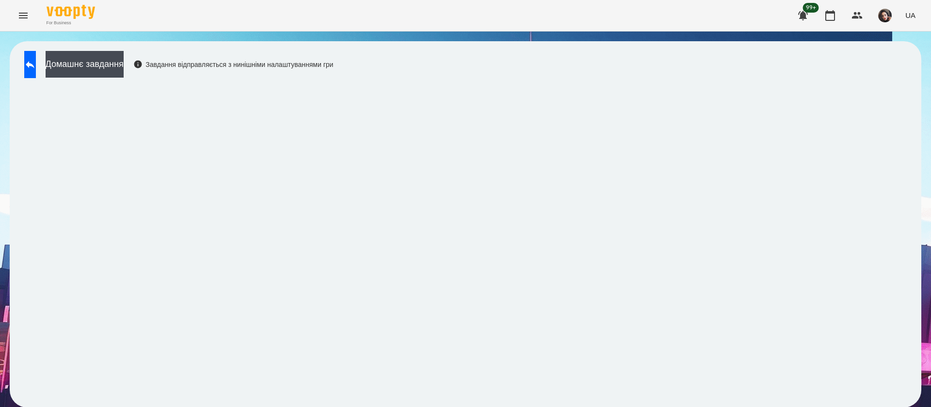
scroll to position [0, 0]
click at [34, 65] on icon at bounding box center [30, 64] width 9 height 7
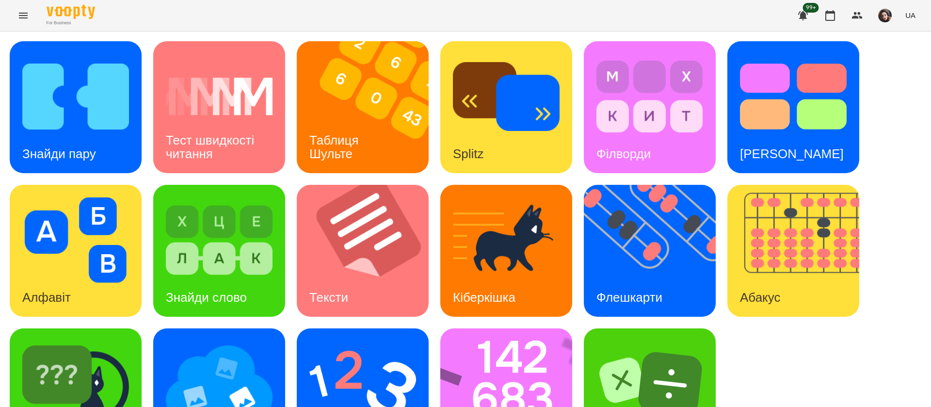
scroll to position [63, 0]
click at [509, 342] on img at bounding box center [512, 394] width 144 height 132
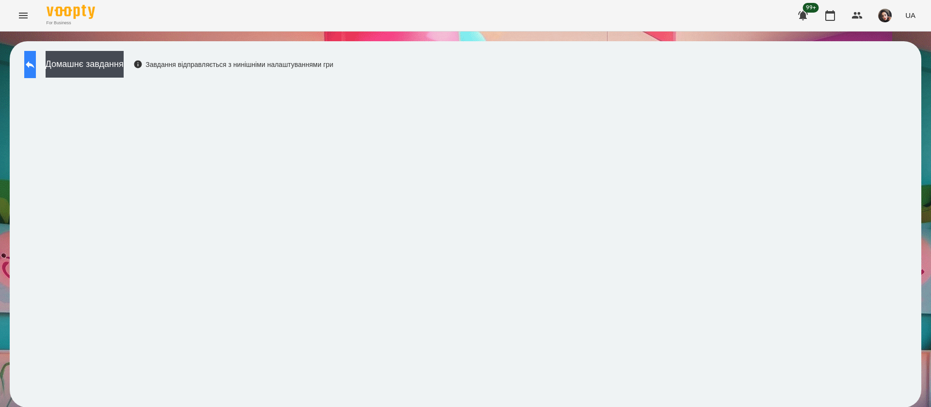
click at [36, 56] on button at bounding box center [30, 64] width 12 height 27
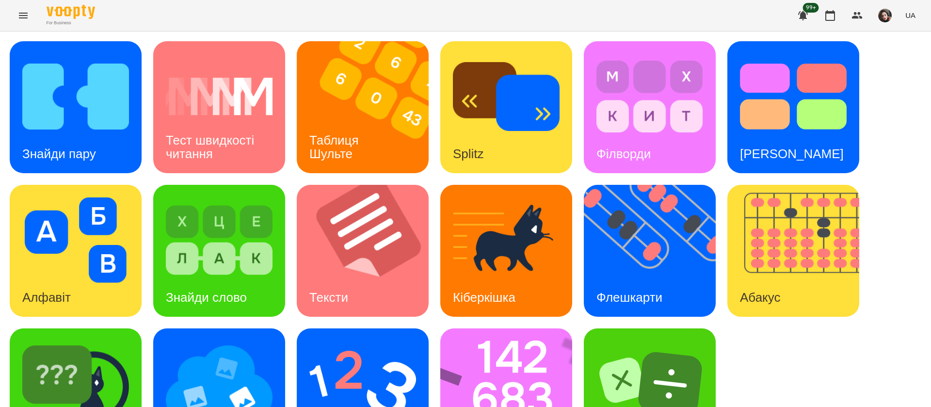
scroll to position [63, 0]
click at [252, 341] on img at bounding box center [219, 383] width 107 height 85
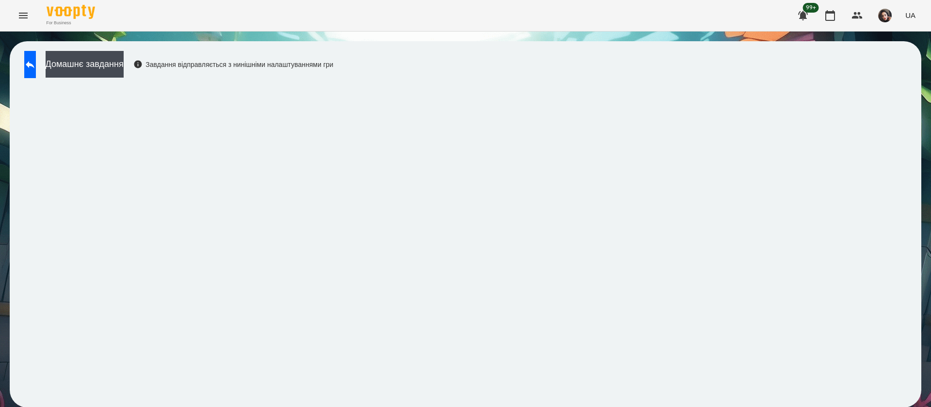
scroll to position [0, 0]
click at [34, 63] on icon at bounding box center [30, 64] width 9 height 7
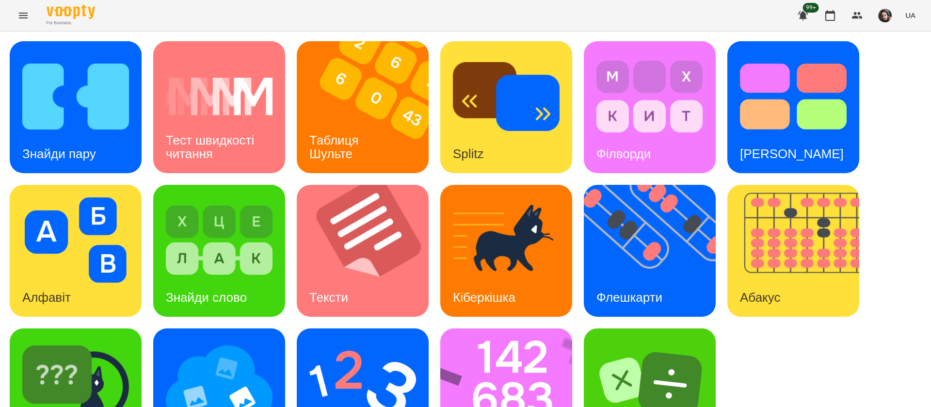
scroll to position [63, 0]
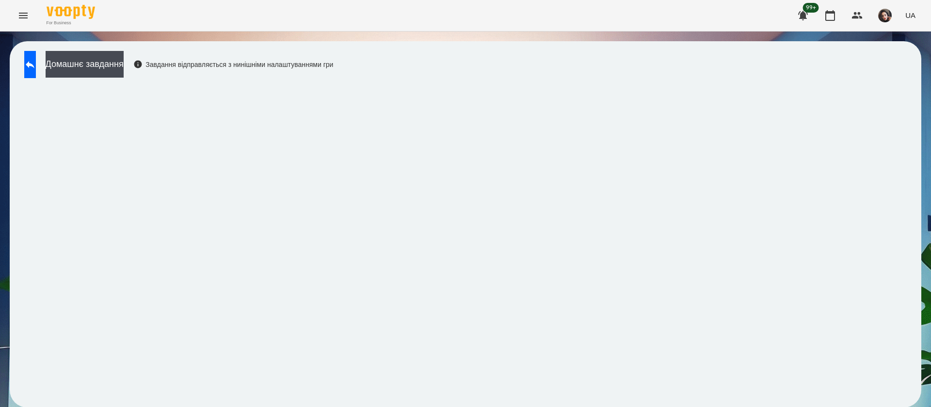
scroll to position [0, 0]
click at [36, 59] on icon at bounding box center [30, 65] width 12 height 12
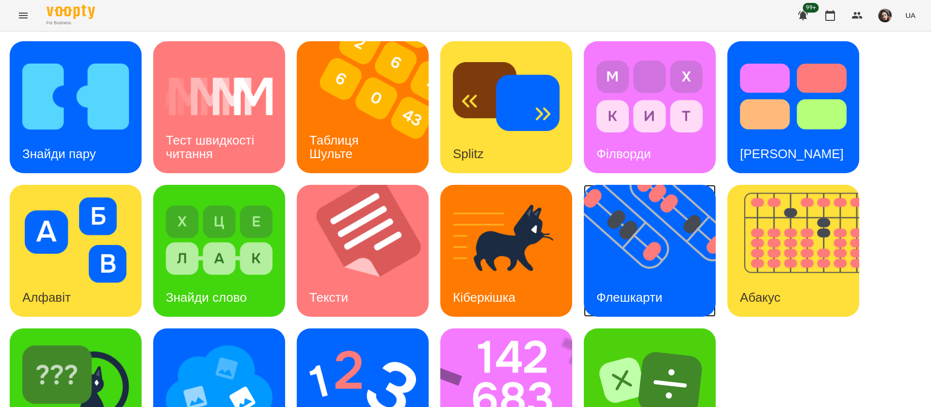
click at [661, 292] on h3 "Флешкарти" at bounding box center [629, 297] width 66 height 15
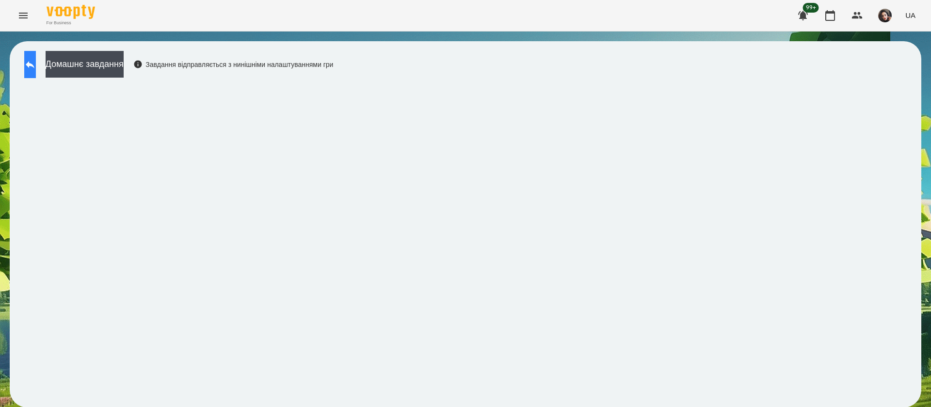
click at [34, 65] on icon at bounding box center [30, 64] width 9 height 7
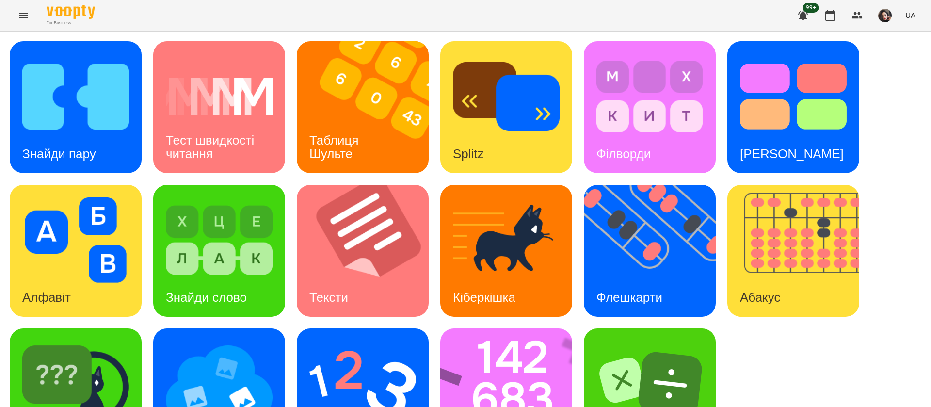
scroll to position [63, 0]
click at [520, 328] on img at bounding box center [512, 394] width 144 height 132
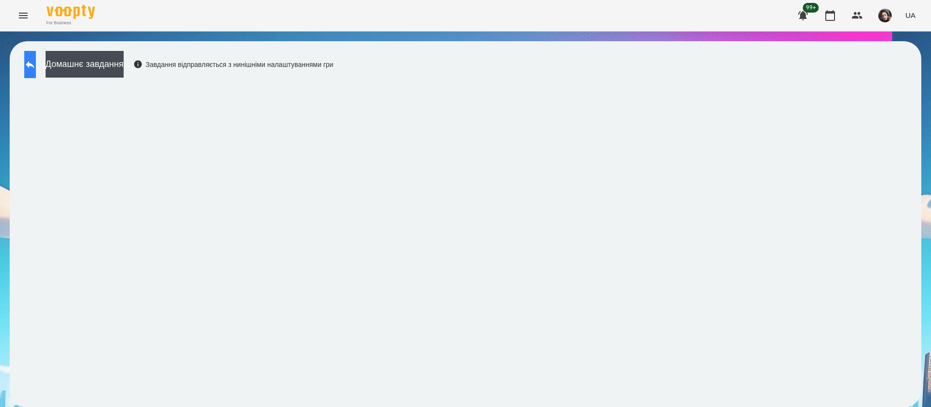
click at [36, 62] on icon at bounding box center [30, 65] width 12 height 12
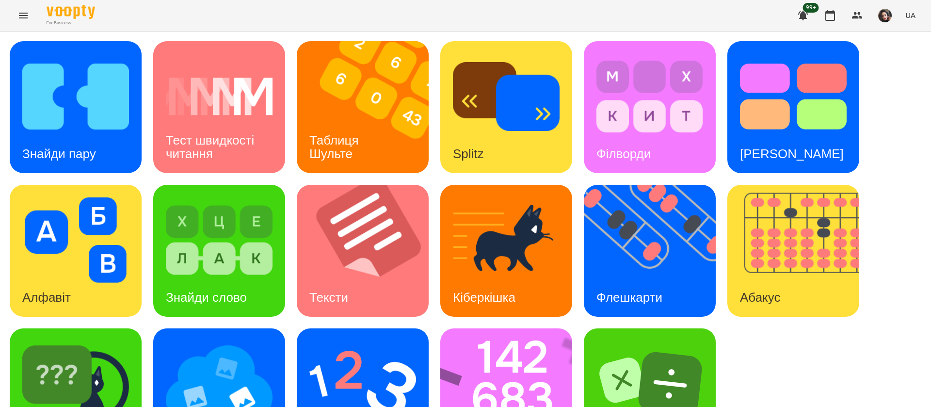
scroll to position [63, 0]
click at [242, 341] on img at bounding box center [219, 383] width 107 height 85
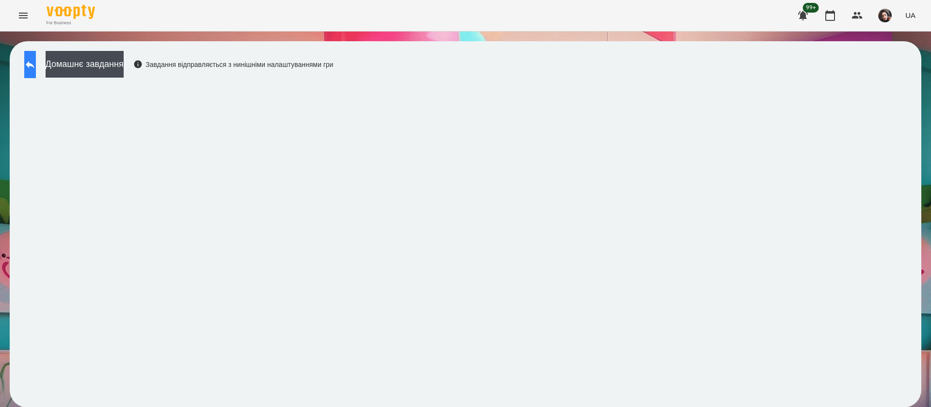
click at [36, 67] on icon at bounding box center [30, 65] width 12 height 12
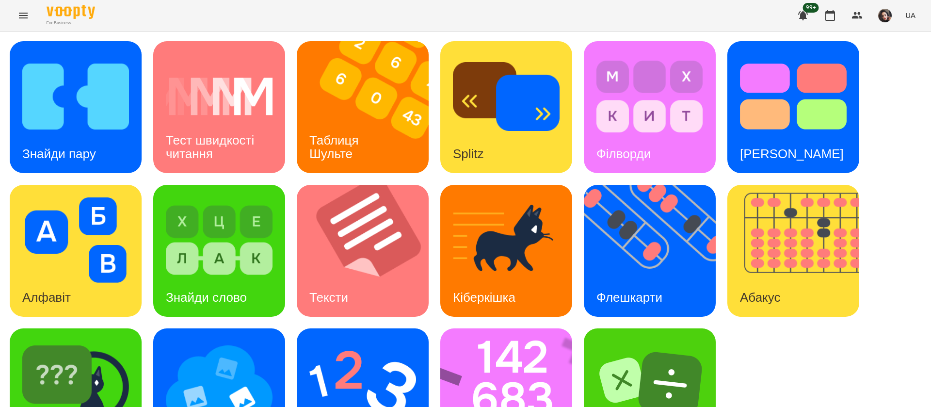
scroll to position [63, 0]
click at [354, 341] on img at bounding box center [362, 383] width 107 height 85
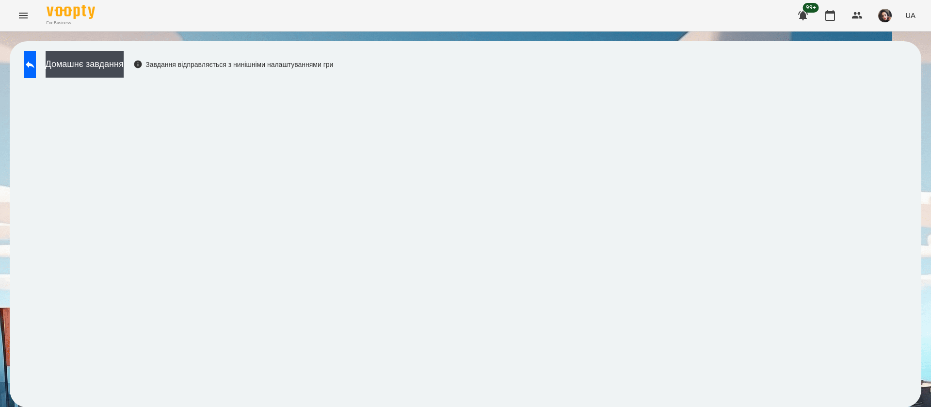
scroll to position [0, 0]
click at [36, 55] on button at bounding box center [30, 64] width 12 height 27
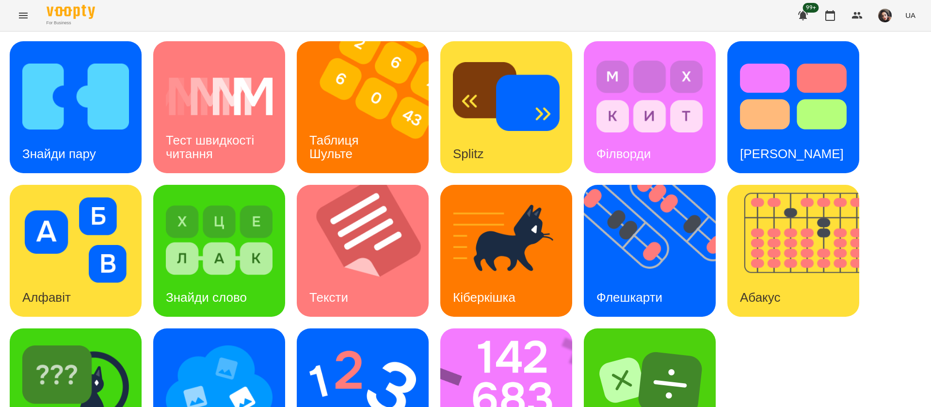
scroll to position [63, 0]
click at [786, 211] on img at bounding box center [799, 251] width 144 height 132
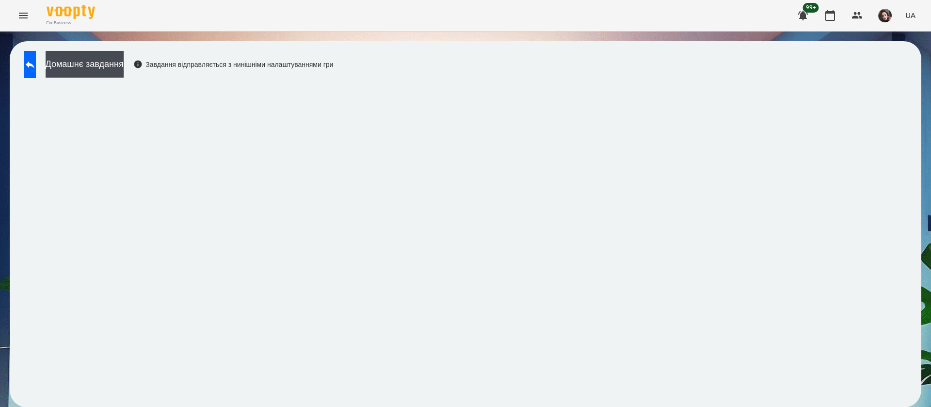
click at [44, 80] on div "Домашнє завдання Завдання відправляється з нинішніми налаштуваннями гри" at bounding box center [176, 67] width 314 height 32
click at [31, 61] on button at bounding box center [30, 64] width 12 height 27
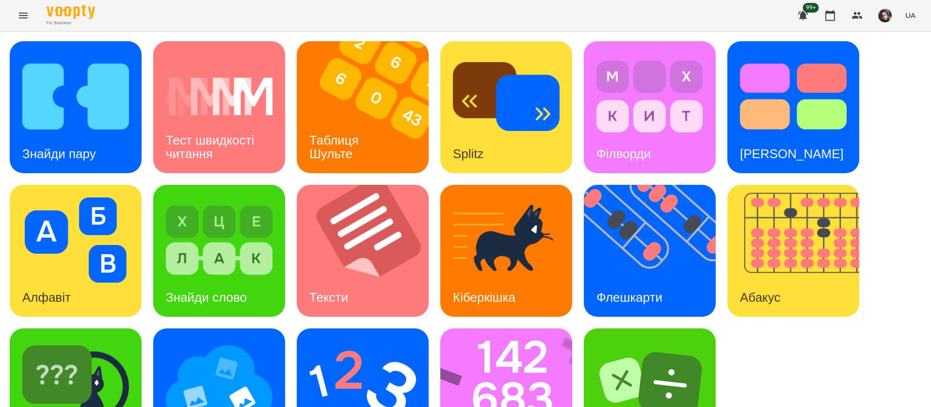
scroll to position [63, 0]
click at [525, 328] on img at bounding box center [512, 394] width 144 height 132
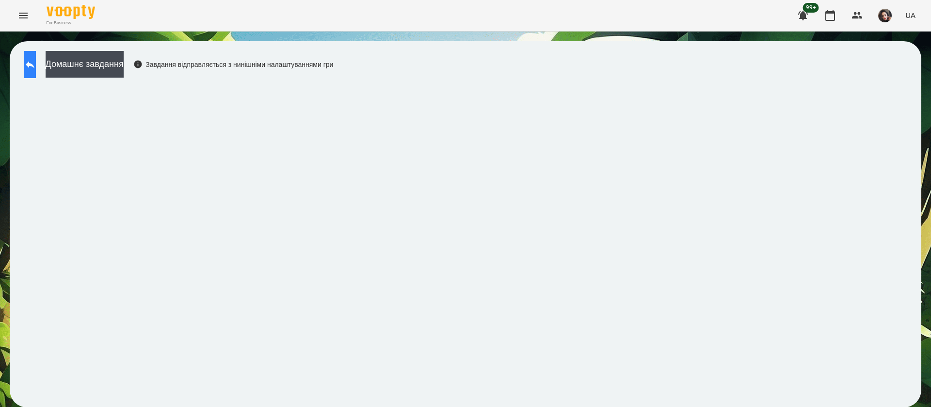
click at [36, 59] on icon at bounding box center [30, 65] width 12 height 12
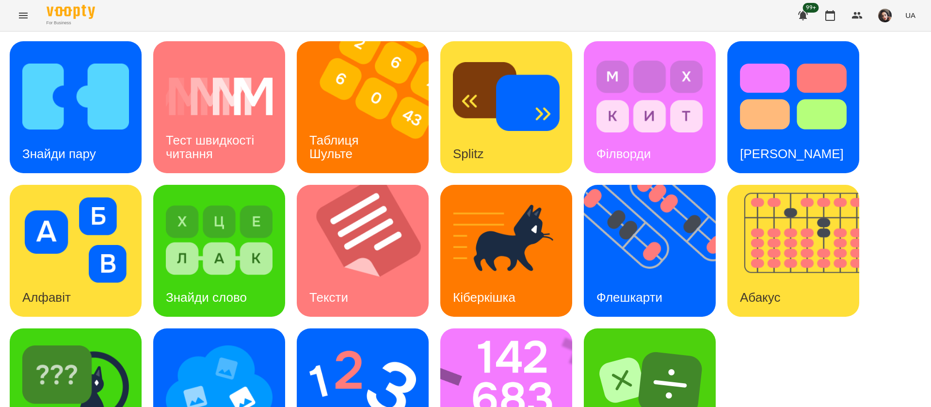
scroll to position [63, 0]
click at [530, 336] on img at bounding box center [512, 394] width 144 height 132
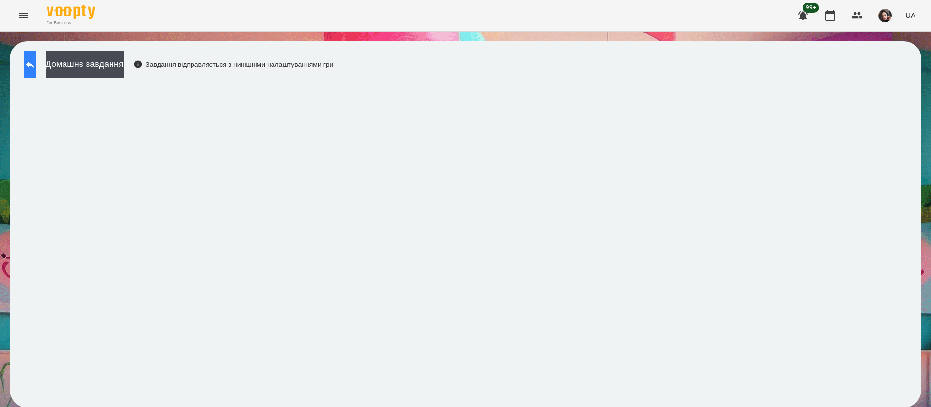
click at [36, 70] on icon at bounding box center [30, 65] width 12 height 12
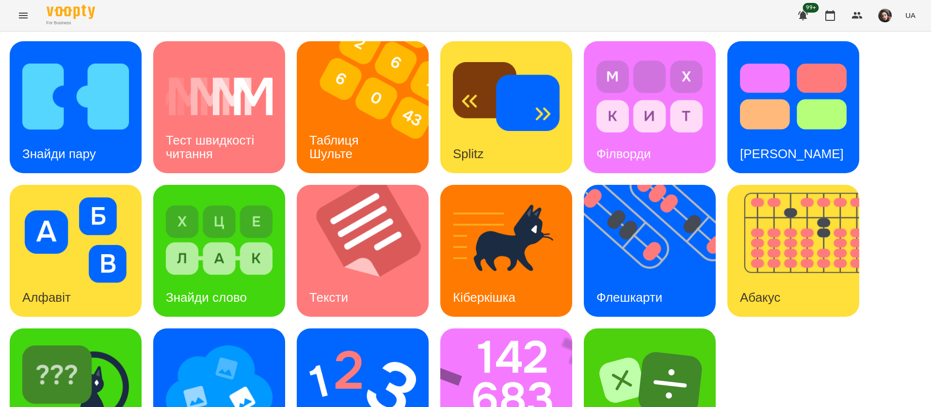
scroll to position [63, 0]
click at [415, 347] on img at bounding box center [362, 383] width 107 height 85
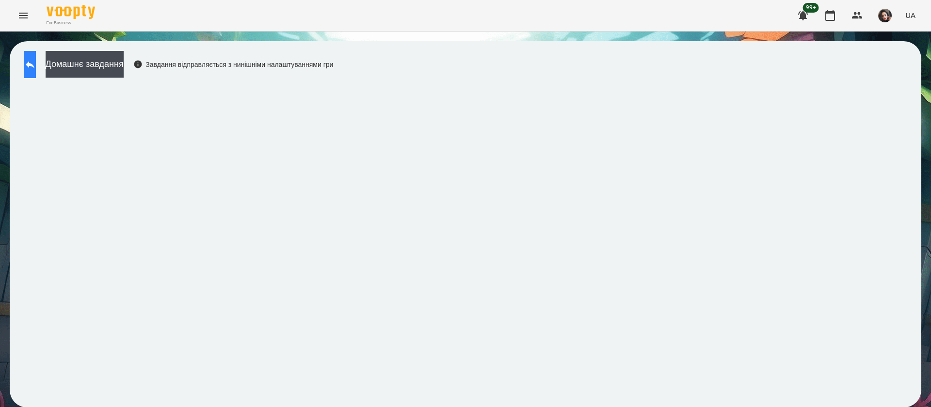
click at [36, 73] on button at bounding box center [30, 64] width 12 height 27
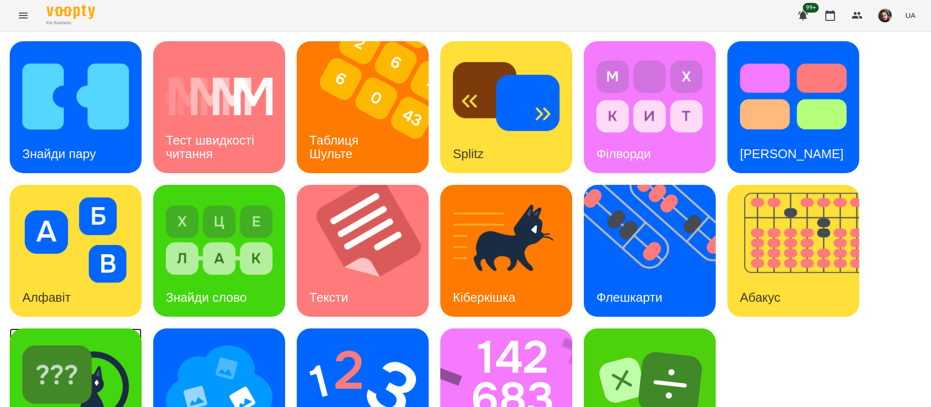
click at [91, 373] on img at bounding box center [75, 383] width 107 height 85
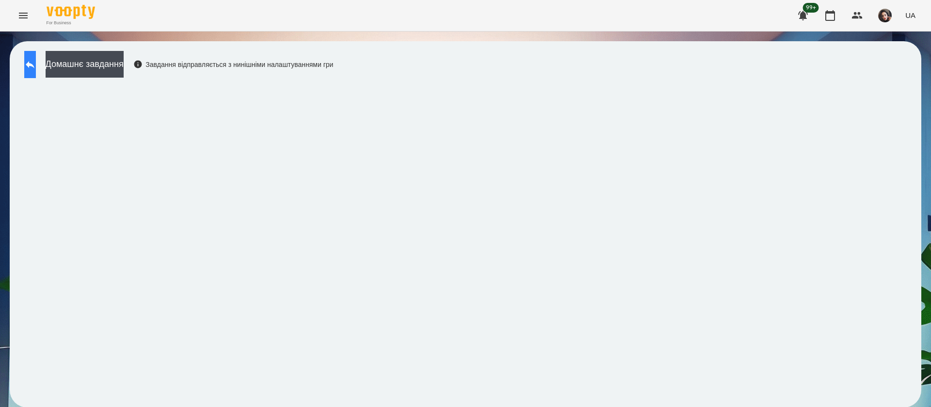
click at [36, 63] on icon at bounding box center [30, 65] width 12 height 12
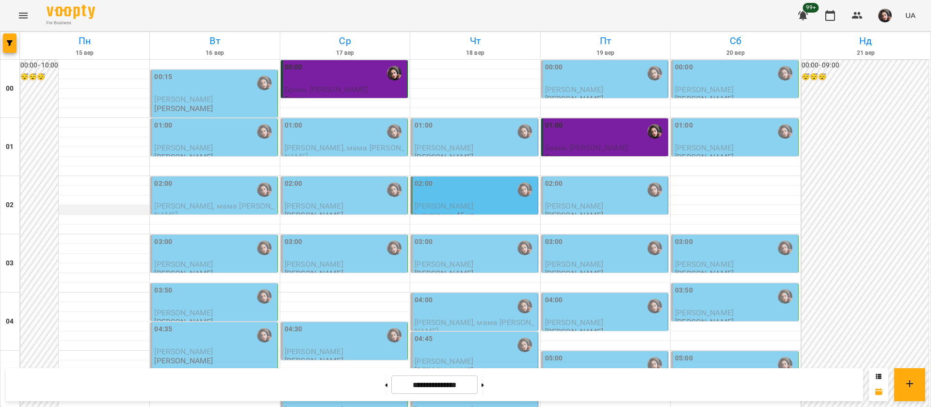
scroll to position [1092, 0]
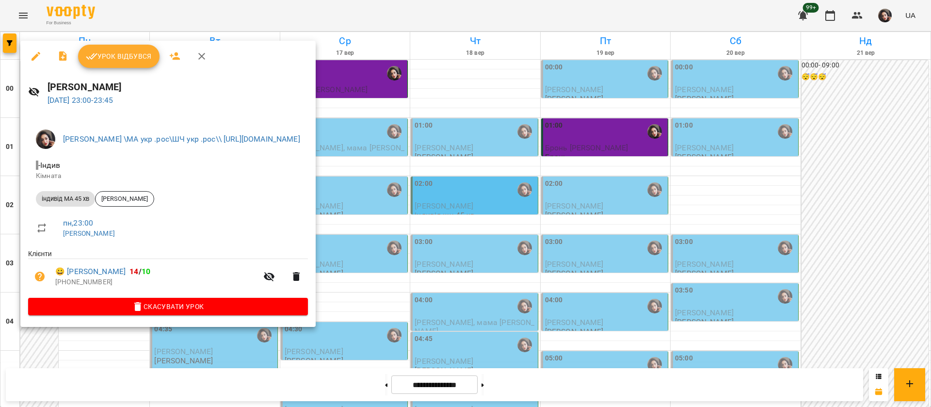
click at [147, 50] on span "Урок відбувся" at bounding box center [119, 56] width 66 height 12
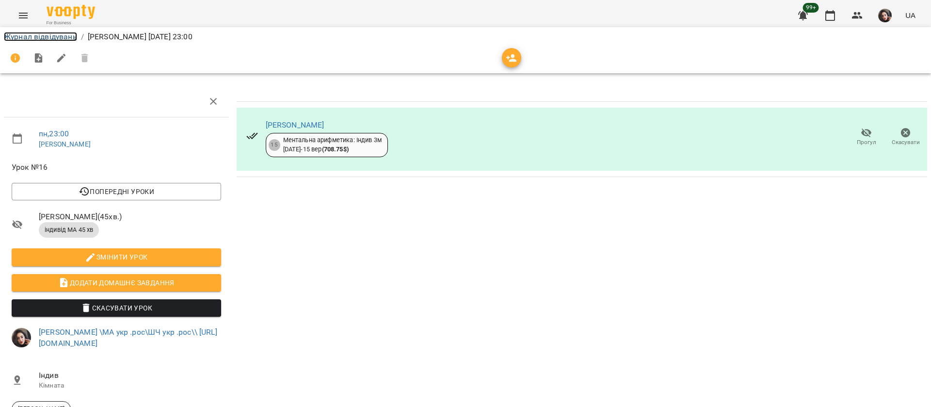
click at [20, 39] on link "Журнал відвідувань" at bounding box center [40, 36] width 73 height 9
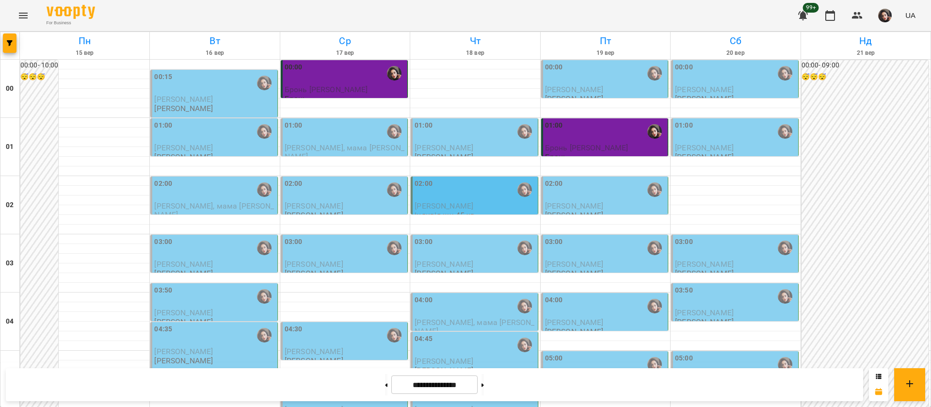
click at [193, 89] on div "00:15" at bounding box center [214, 83] width 121 height 22
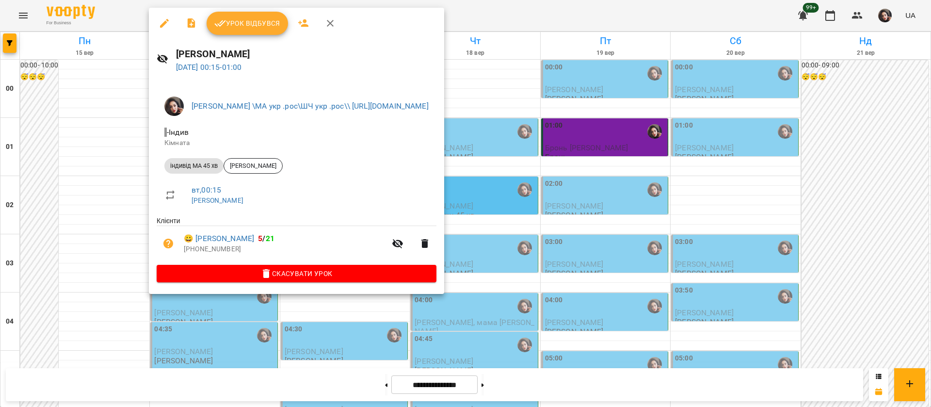
click at [244, 22] on span "Урок відбувся" at bounding box center [247, 23] width 66 height 12
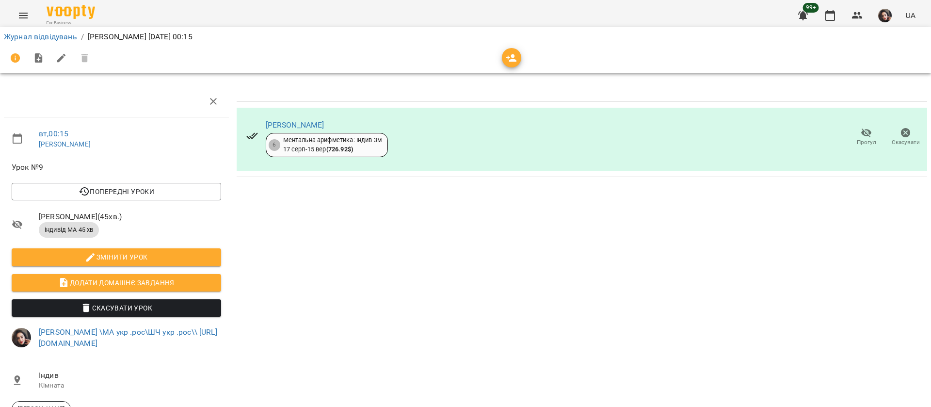
click at [16, 41] on li "Журнал відвідувань" at bounding box center [40, 37] width 73 height 12
click at [16, 34] on link "Журнал відвідувань" at bounding box center [40, 36] width 73 height 9
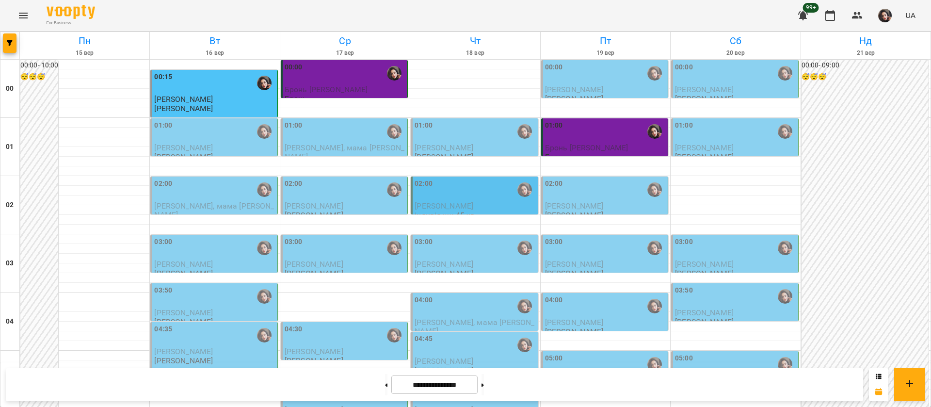
click at [195, 146] on span "[PERSON_NAME]" at bounding box center [183, 147] width 59 height 9
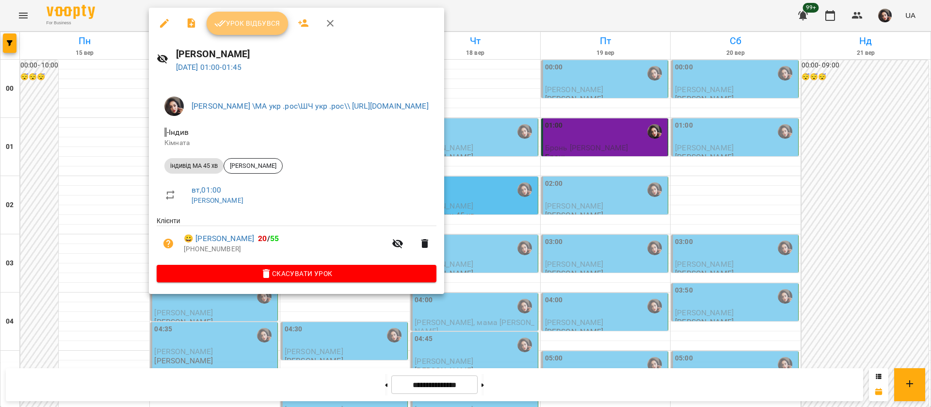
click at [247, 18] on span "Урок відбувся" at bounding box center [247, 23] width 66 height 12
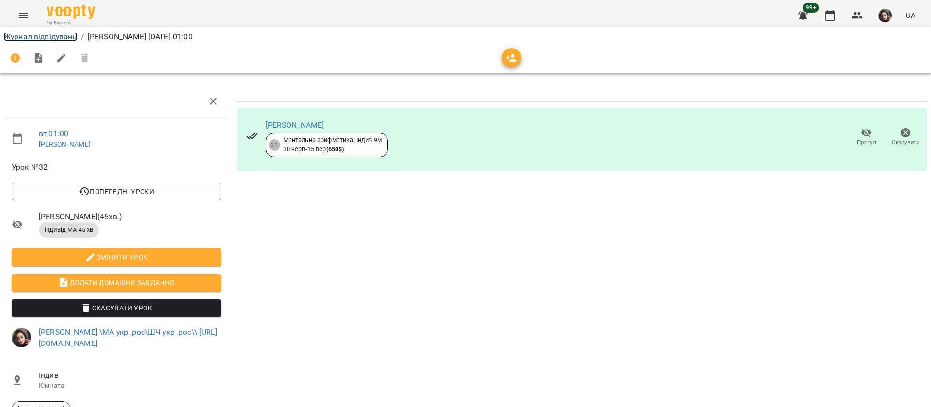
click at [67, 36] on link "Журнал відвідувань" at bounding box center [40, 36] width 73 height 9
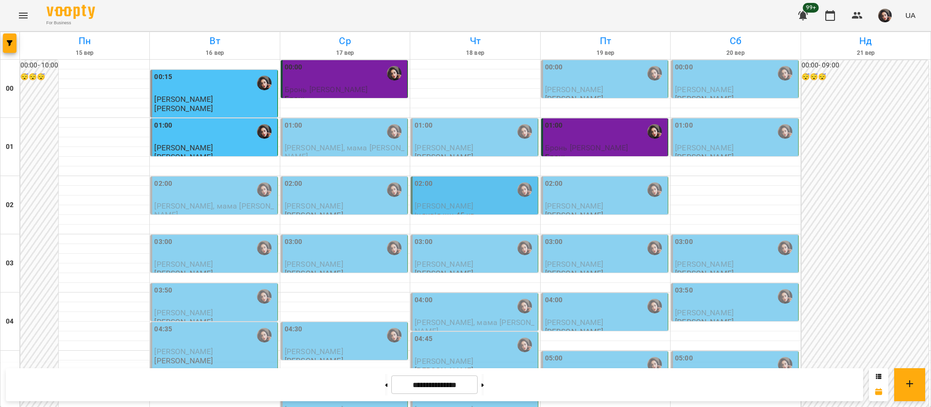
click at [206, 198] on div "02:00" at bounding box center [214, 189] width 121 height 22
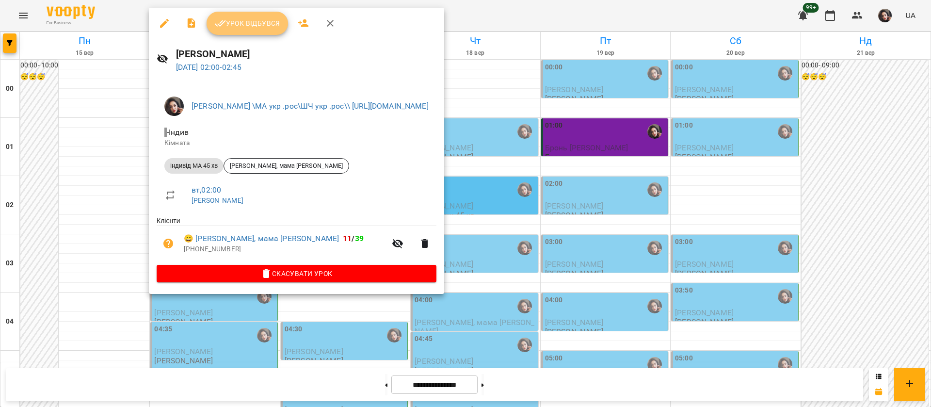
click at [247, 19] on span "Урок відбувся" at bounding box center [247, 23] width 66 height 12
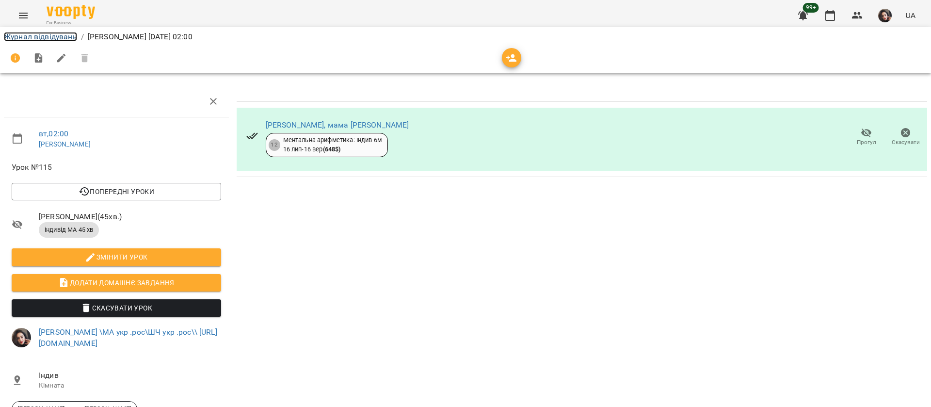
click at [69, 33] on link "Журнал відвідувань" at bounding box center [40, 36] width 73 height 9
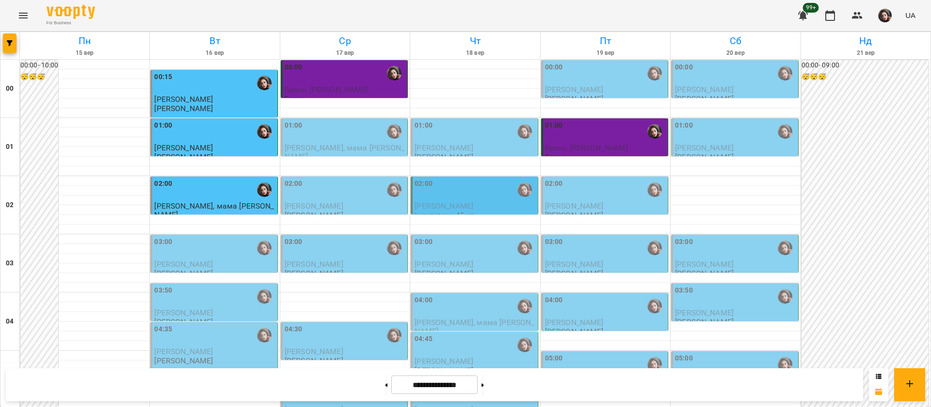
click at [213, 262] on p "[PERSON_NAME]" at bounding box center [214, 264] width 121 height 8
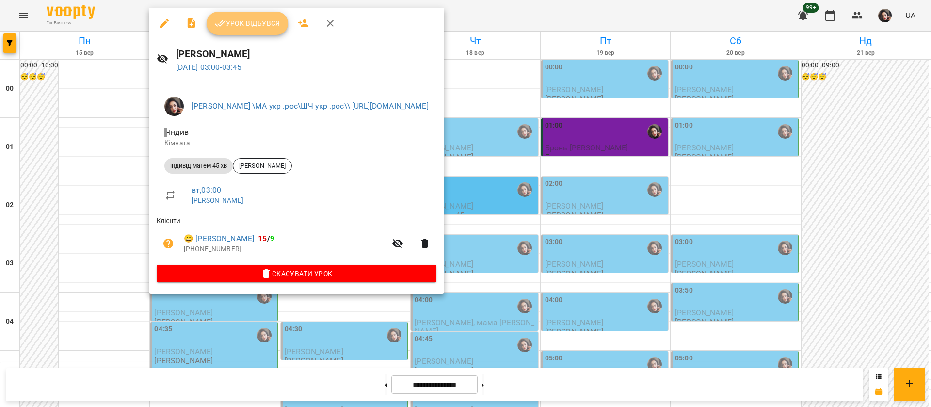
click at [238, 18] on span "Урок відбувся" at bounding box center [247, 23] width 66 height 12
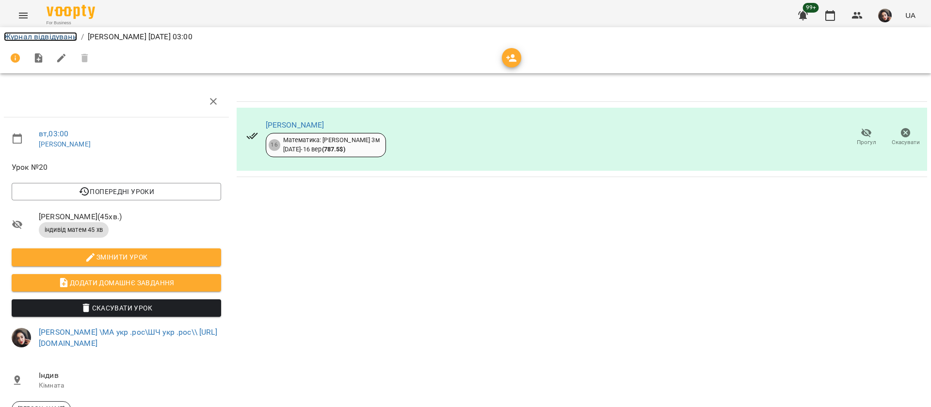
click at [48, 39] on link "Журнал відвідувань" at bounding box center [40, 36] width 73 height 9
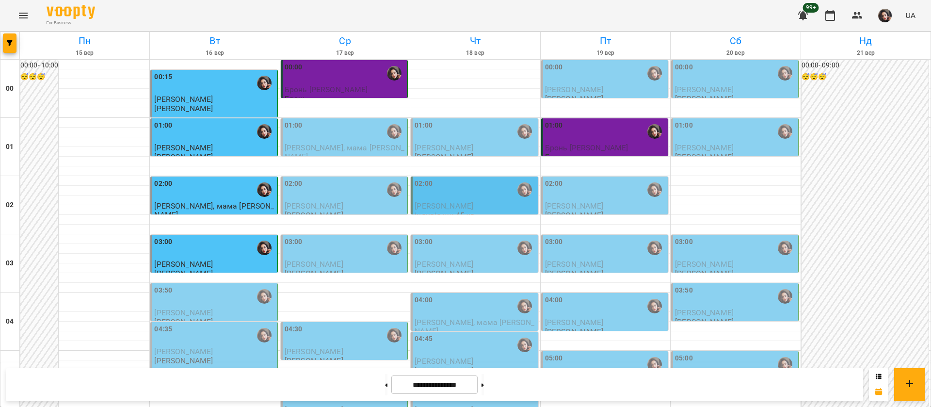
scroll to position [727, 0]
click at [484, 388] on button at bounding box center [482, 384] width 2 height 21
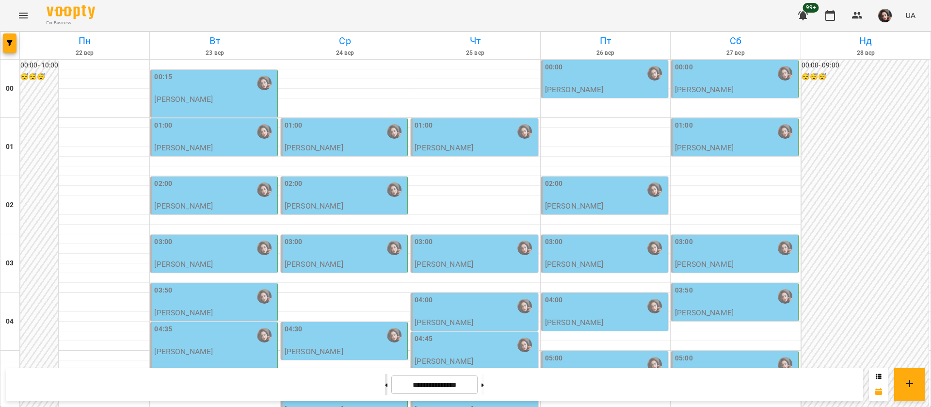
click at [385, 386] on button at bounding box center [386, 384] width 2 height 21
type input "**********"
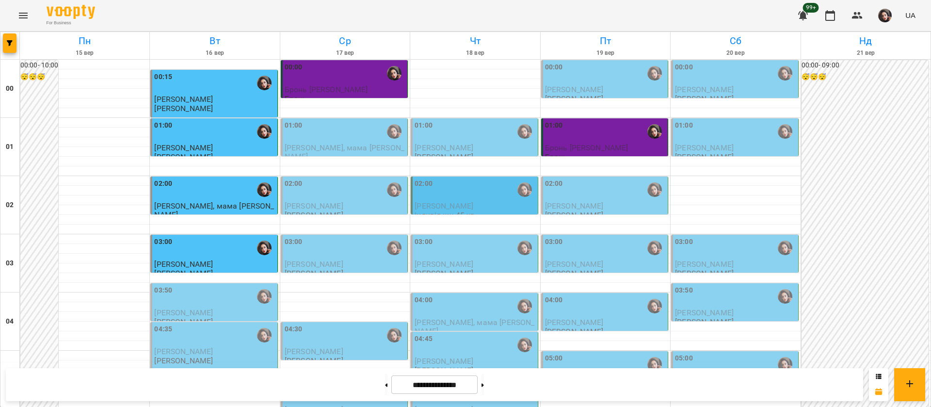
scroll to position [945, 0]
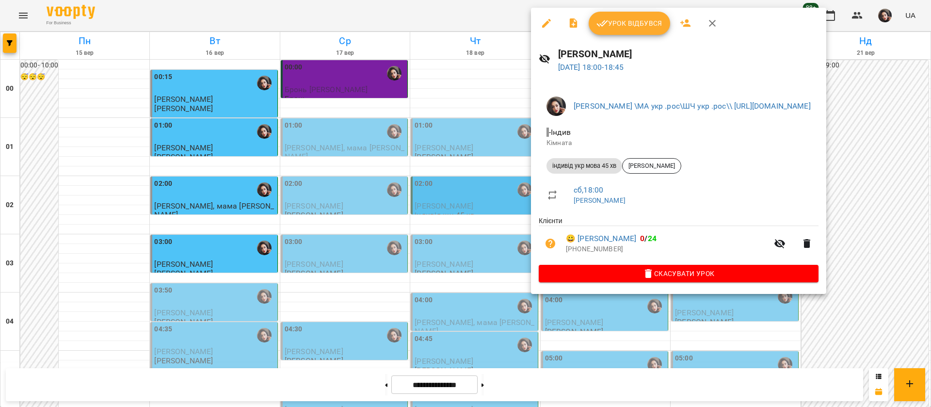
click at [442, 23] on div at bounding box center [465, 203] width 931 height 407
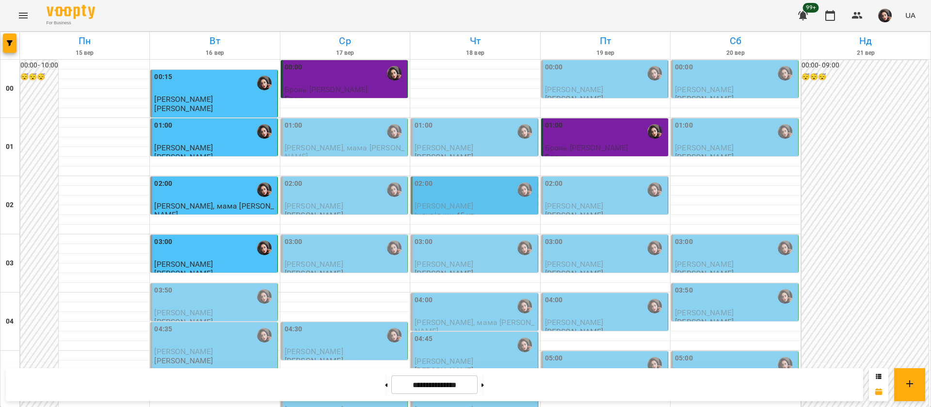
scroll to position [218, 0]
click at [235, 285] on div "03:50" at bounding box center [214, 296] width 121 height 22
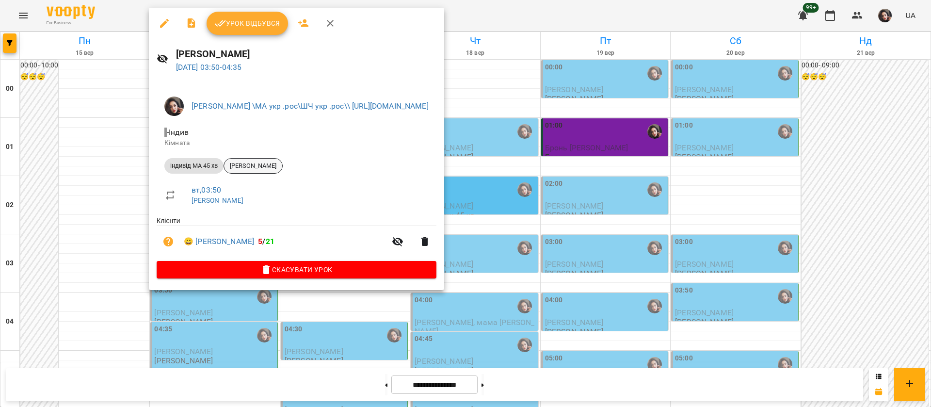
click at [276, 169] on span "[PERSON_NAME]" at bounding box center [253, 165] width 58 height 9
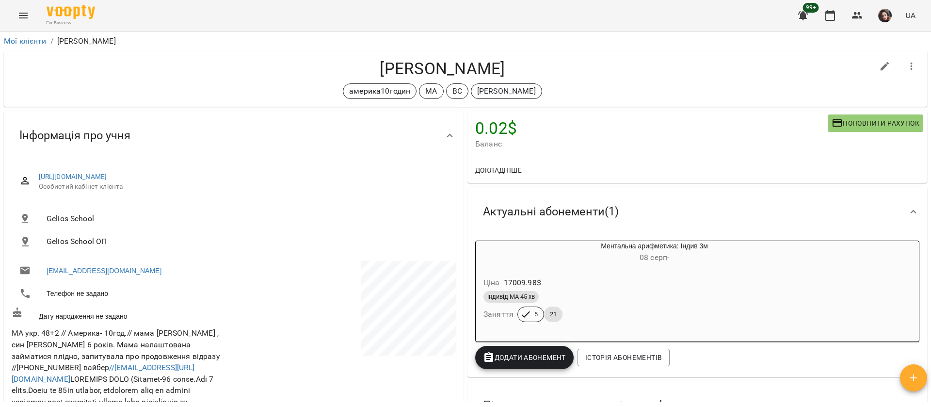
drag, startPoint x: 367, startPoint y: 71, endPoint x: 518, endPoint y: 54, distance: 151.7
click at [518, 54] on div "Nickolas Pashchuk америка10годин МА ВС Саріджа Юля" at bounding box center [465, 79] width 923 height 56
copy h4 "[PERSON_NAME]"
click at [20, 10] on icon "Menu" at bounding box center [23, 16] width 12 height 12
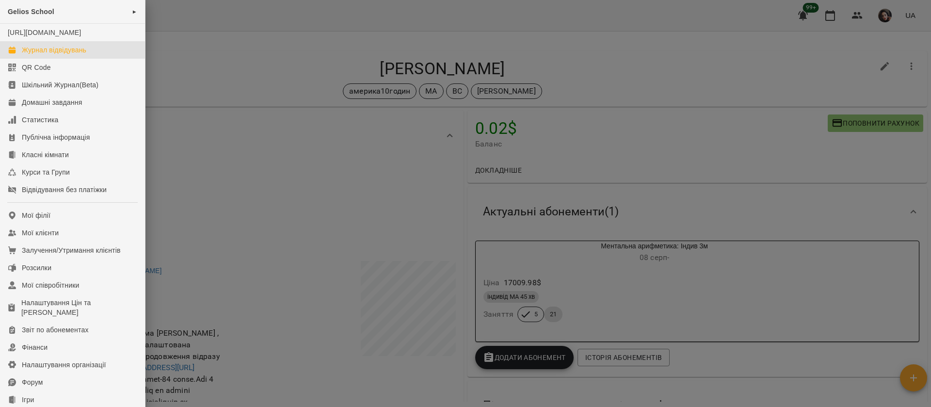
click at [51, 55] on div "Журнал відвідувань" at bounding box center [54, 50] width 64 height 10
